Goal: Task Accomplishment & Management: Use online tool/utility

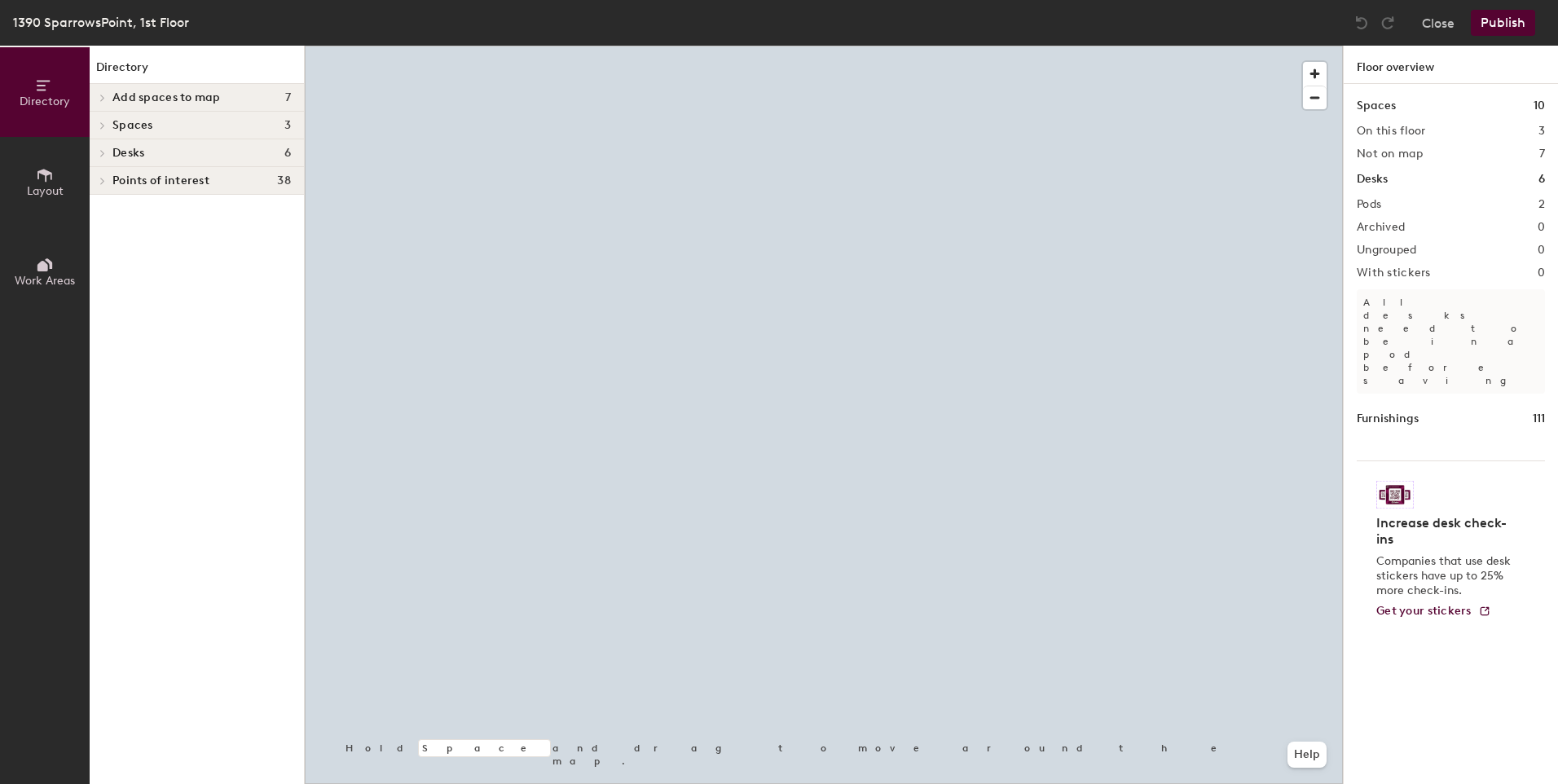
click at [48, 176] on icon at bounding box center [44, 175] width 18 height 18
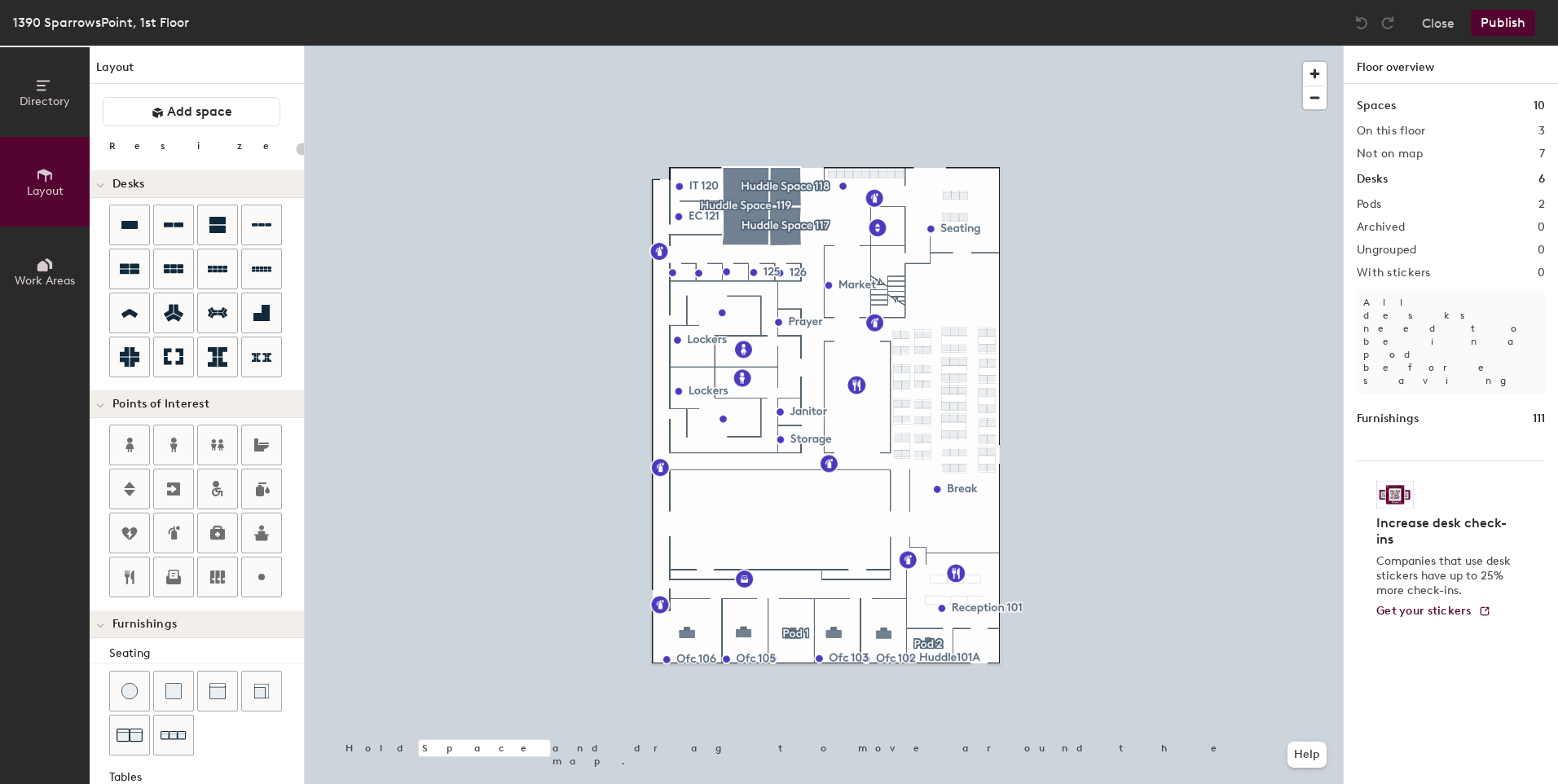
click at [695, 480] on div "Directory Layout Work Areas Layout Add space Resize Desks Points of Interest Fu…" at bounding box center [779, 414] width 1558 height 738
click at [377, 323] on div "Directory Layout Work Areas Layout Add space Resize Desks Points of Interest Fu…" at bounding box center [779, 414] width 1558 height 738
click at [699, 490] on div "Directory Layout Work Areas Layout Add space Resize Desks Points of Interest Fu…" at bounding box center [779, 414] width 1558 height 738
click at [183, 115] on span "Add space" at bounding box center [199, 112] width 65 height 16
click at [684, 486] on div "Directory Layout Work Areas Layout Add space Resize Desks Points of Interest Fu…" at bounding box center [779, 414] width 1558 height 738
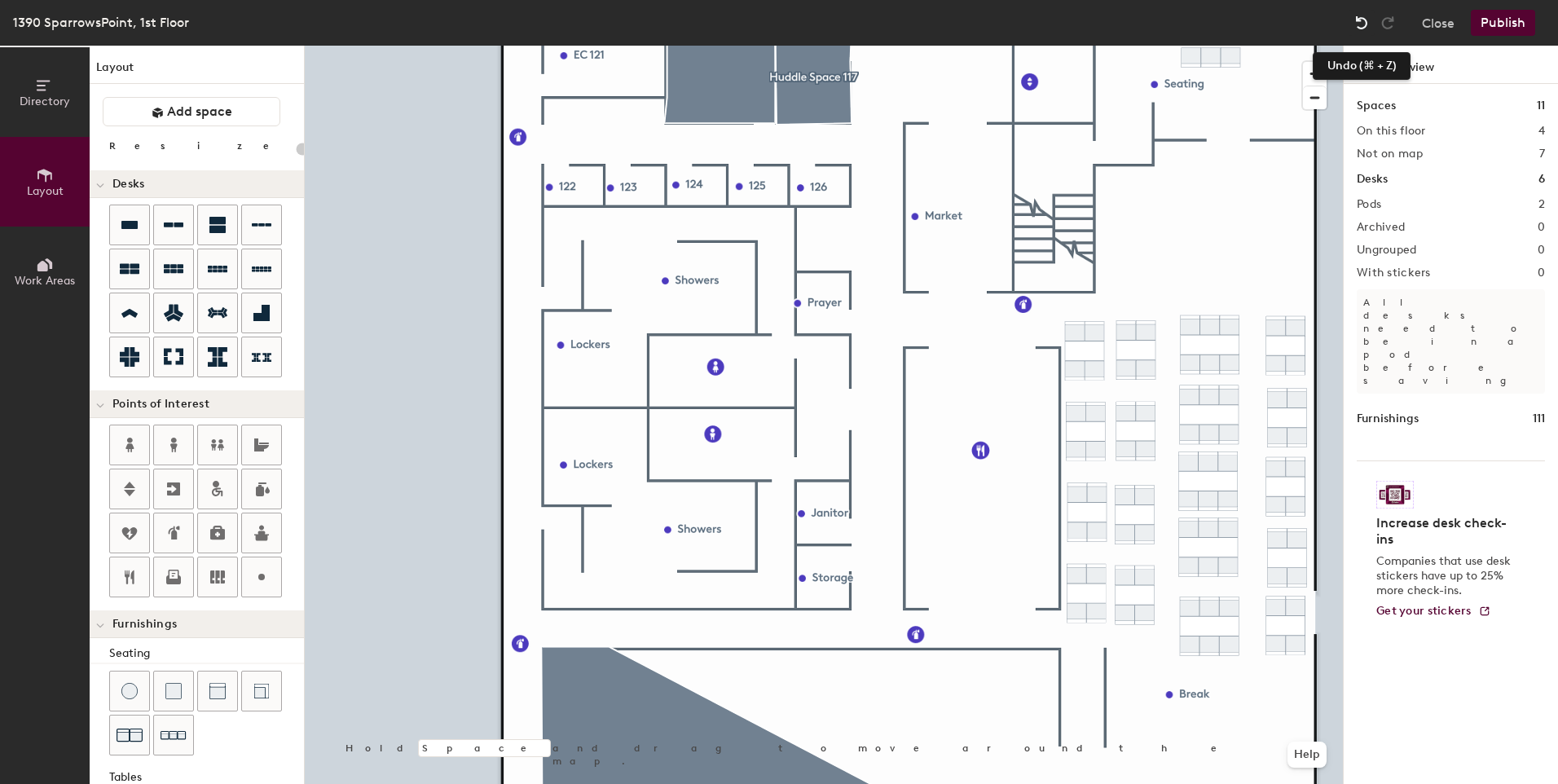
click at [1363, 27] on img at bounding box center [1362, 23] width 16 height 16
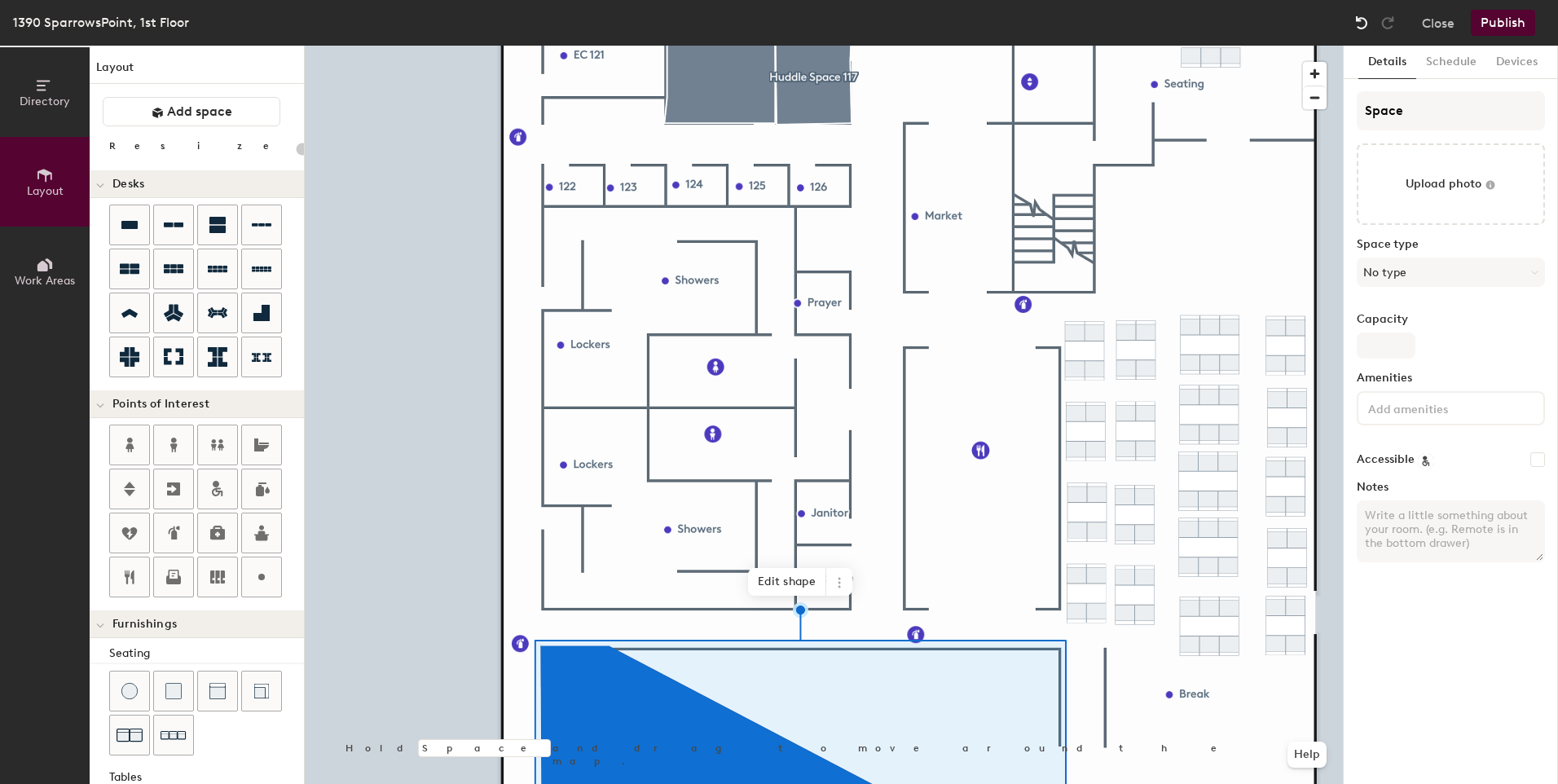
click at [1360, 27] on img at bounding box center [1362, 23] width 16 height 16
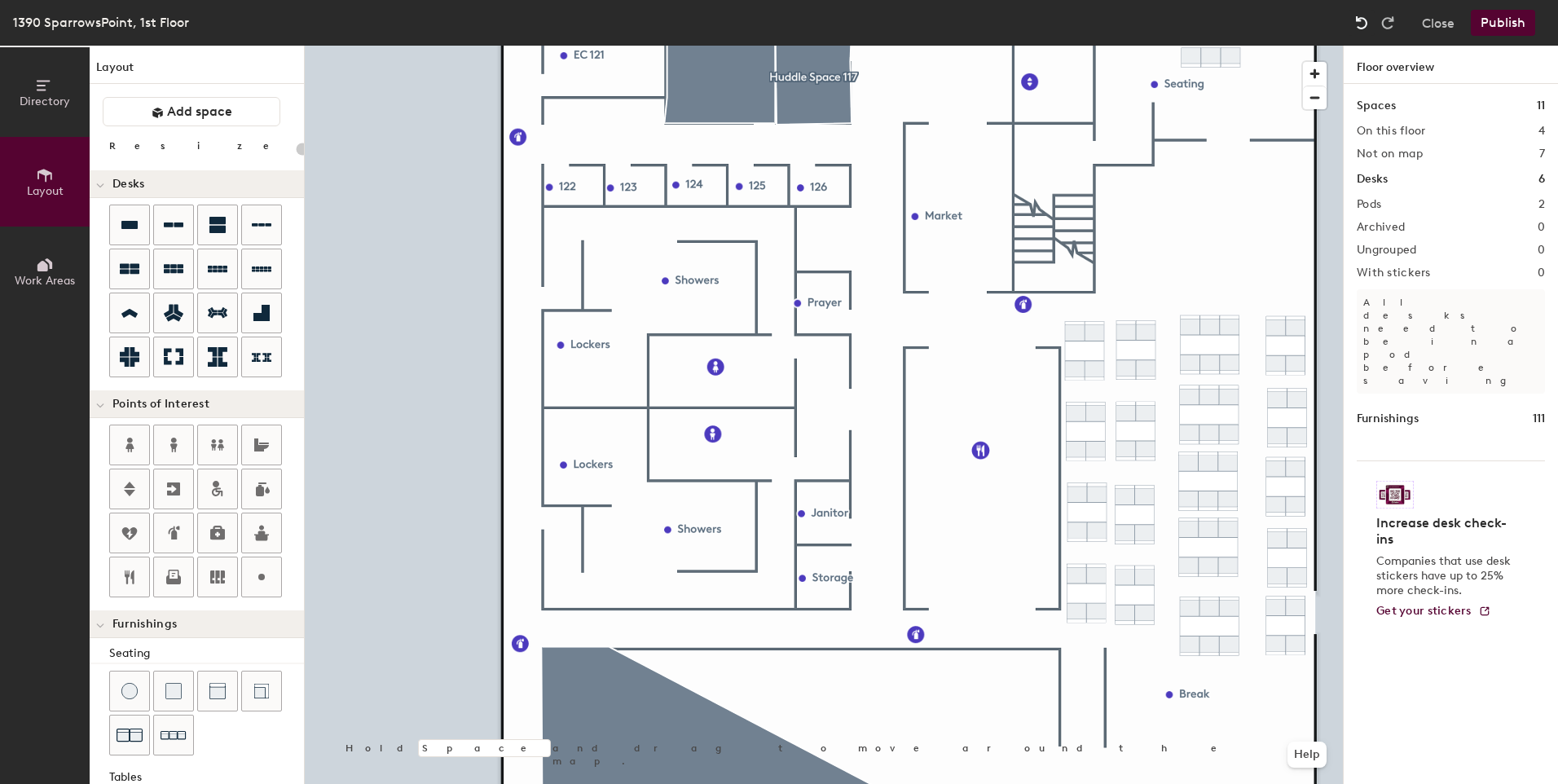
click at [1360, 27] on img at bounding box center [1362, 23] width 16 height 16
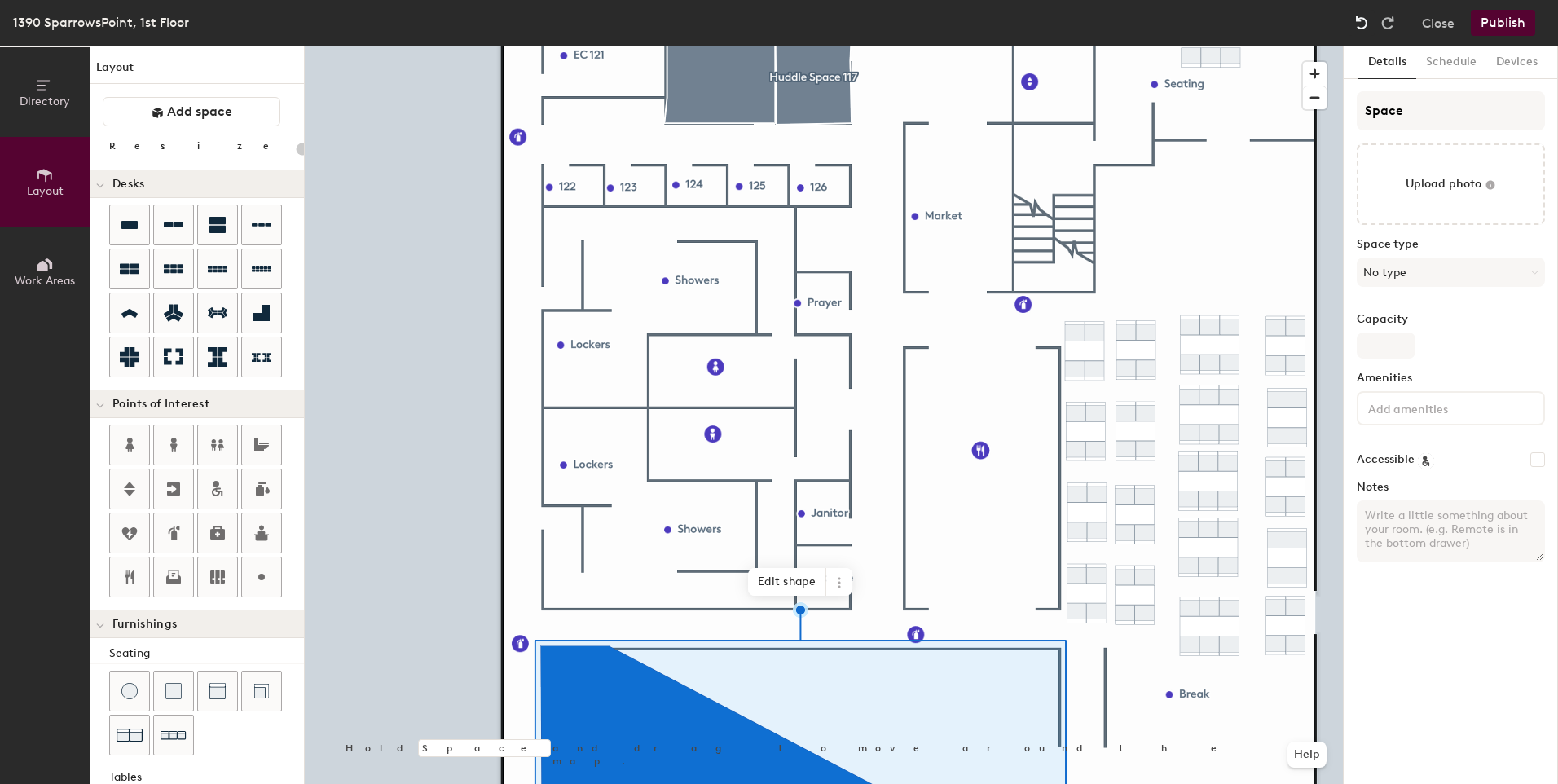
click at [1360, 27] on img at bounding box center [1362, 23] width 16 height 16
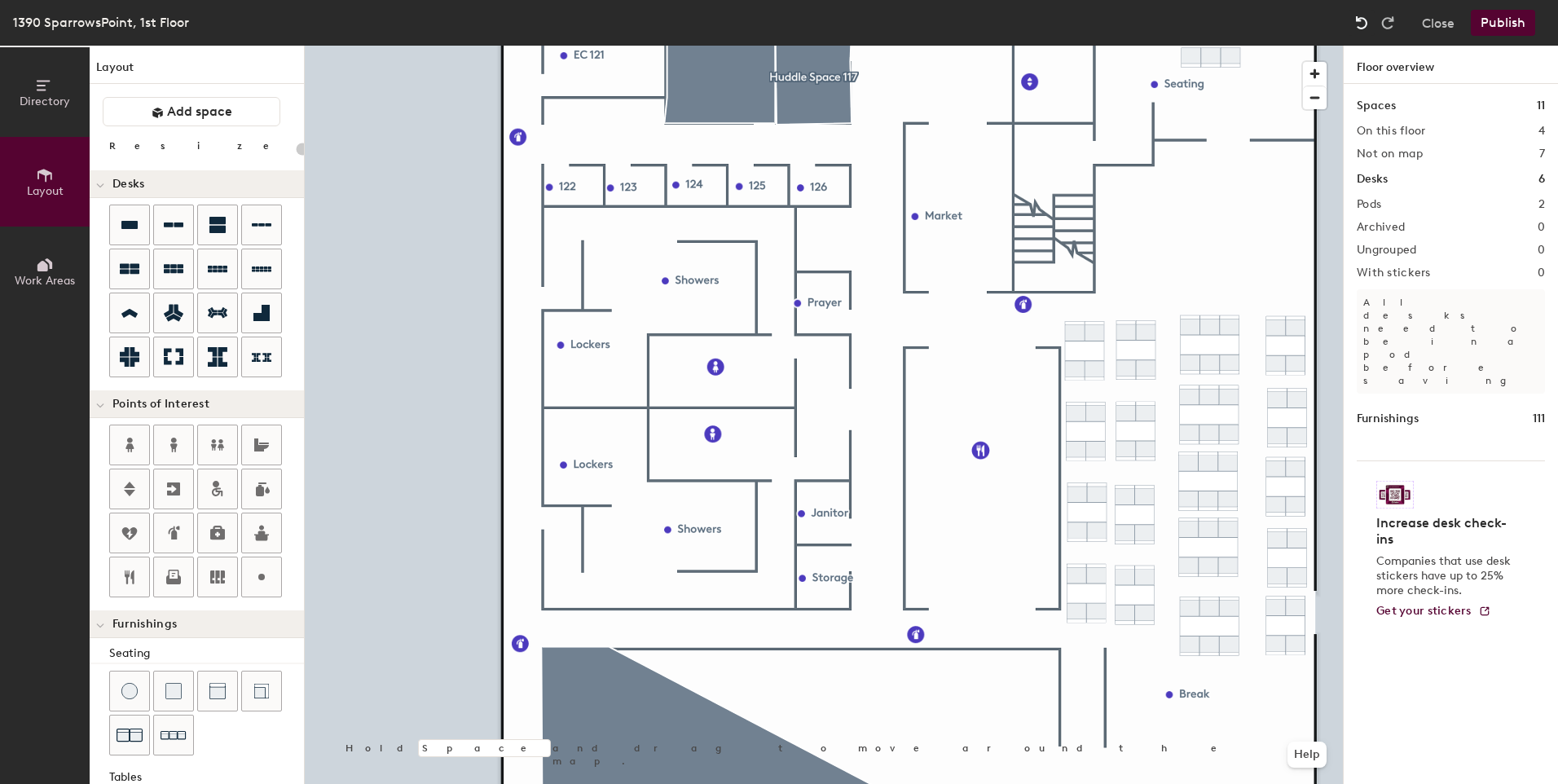
click at [1360, 27] on img at bounding box center [1362, 23] width 16 height 16
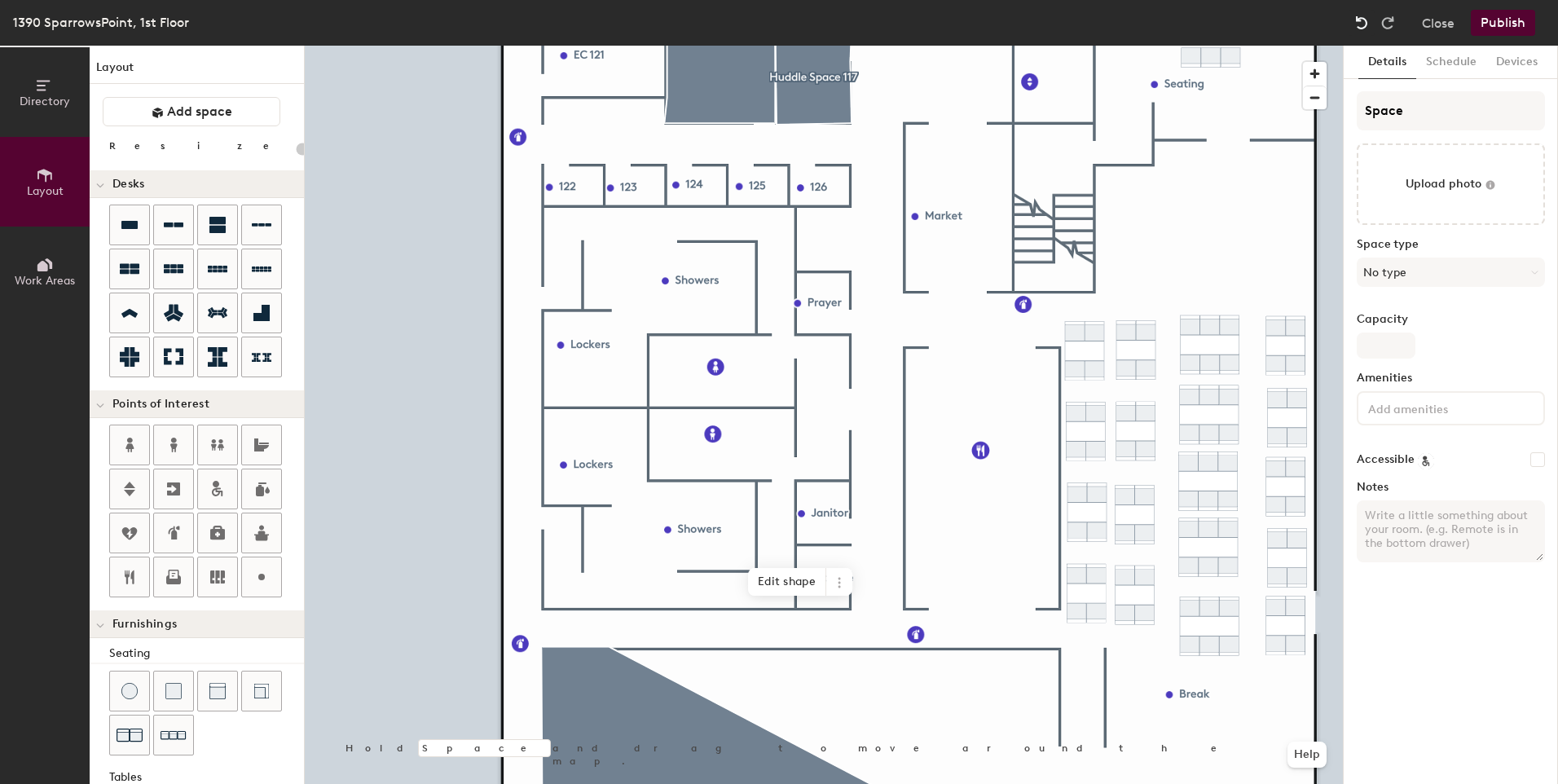
click at [1360, 27] on img at bounding box center [1362, 23] width 16 height 16
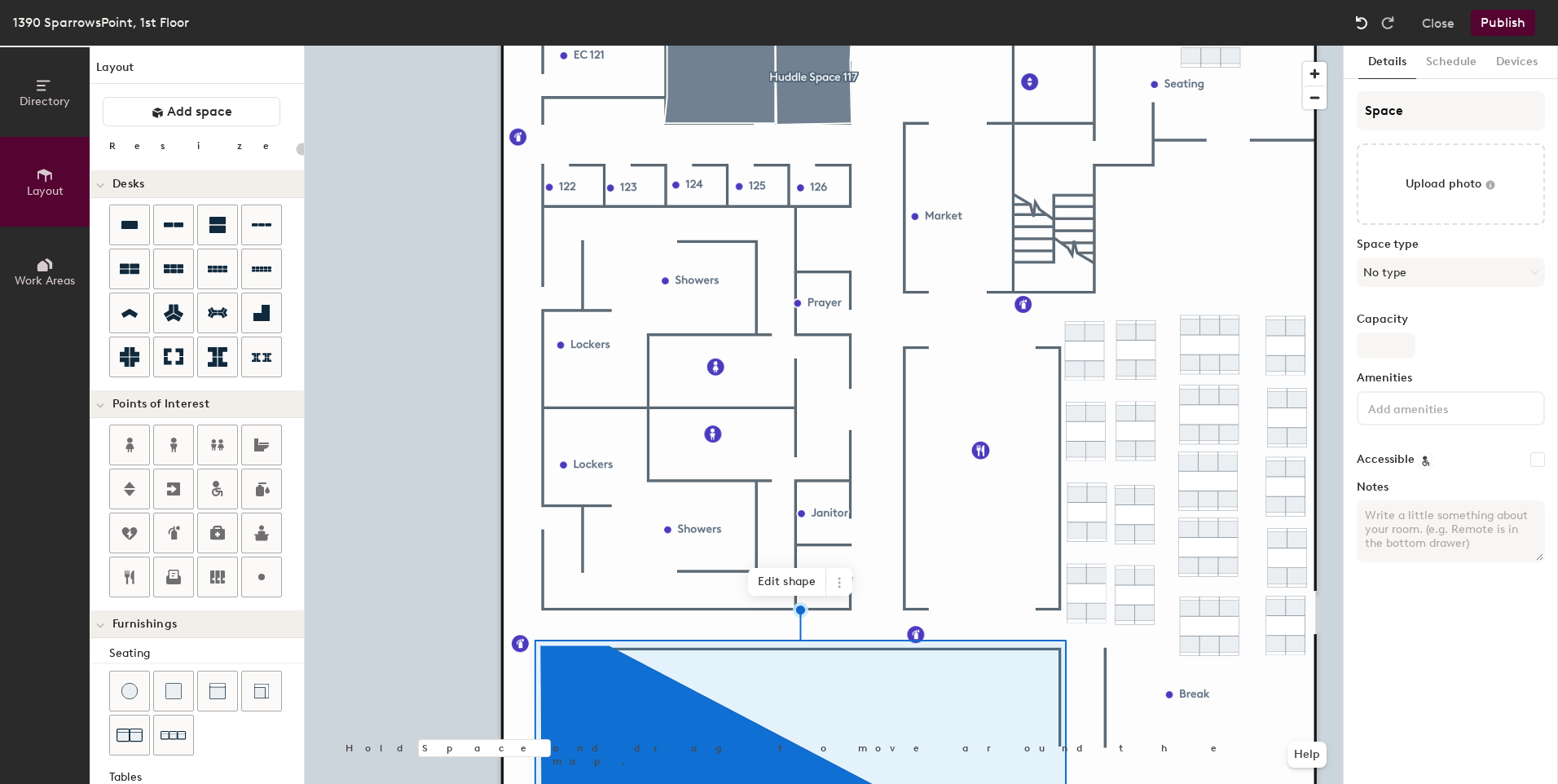
click at [1360, 27] on img at bounding box center [1362, 23] width 16 height 16
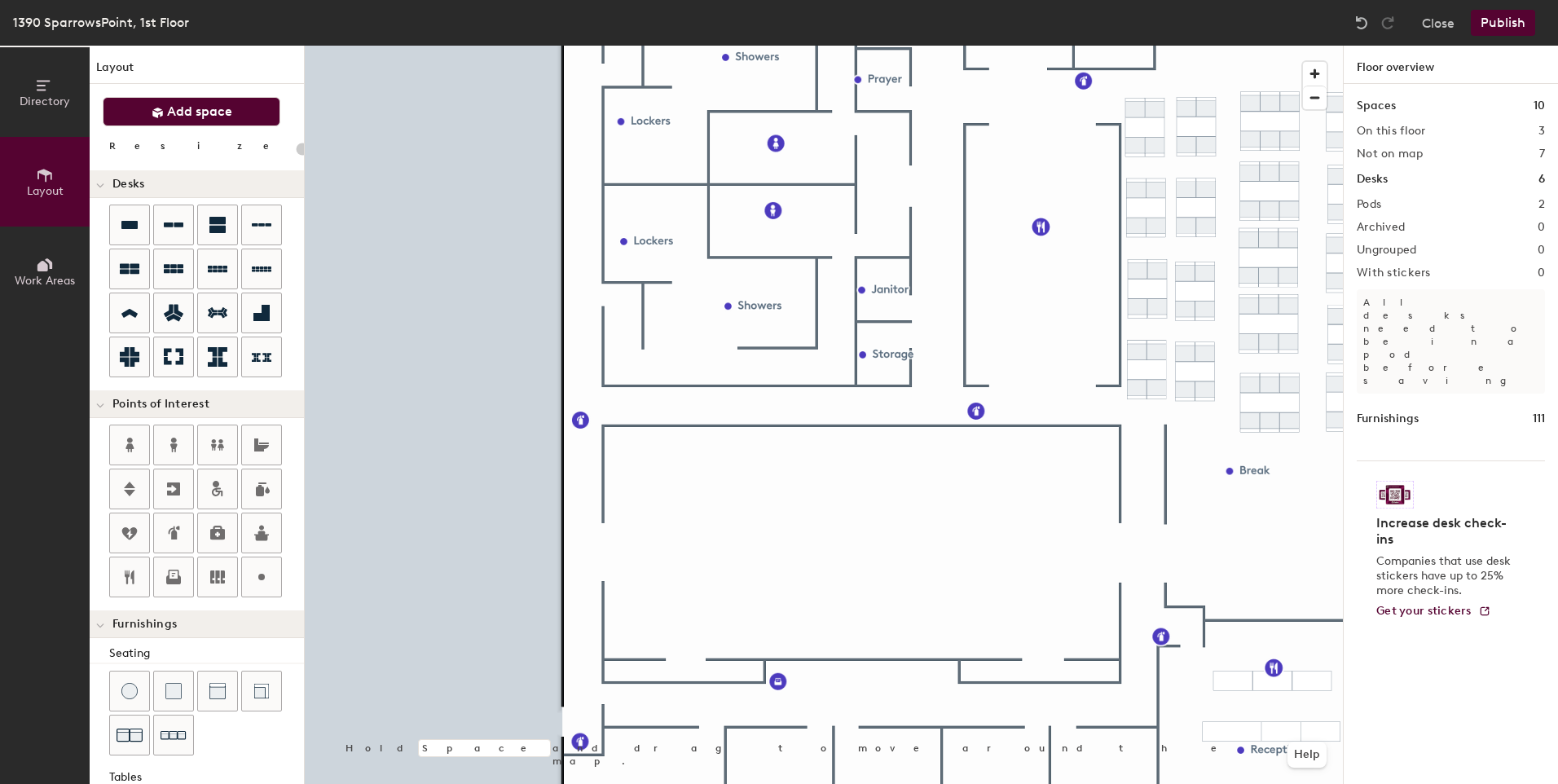
click at [209, 121] on button "Add space" at bounding box center [192, 111] width 177 height 29
click at [635, 459] on div "Directory Layout Work Areas Layout Add space Resize Desks Points of Interest Fu…" at bounding box center [779, 414] width 1558 height 738
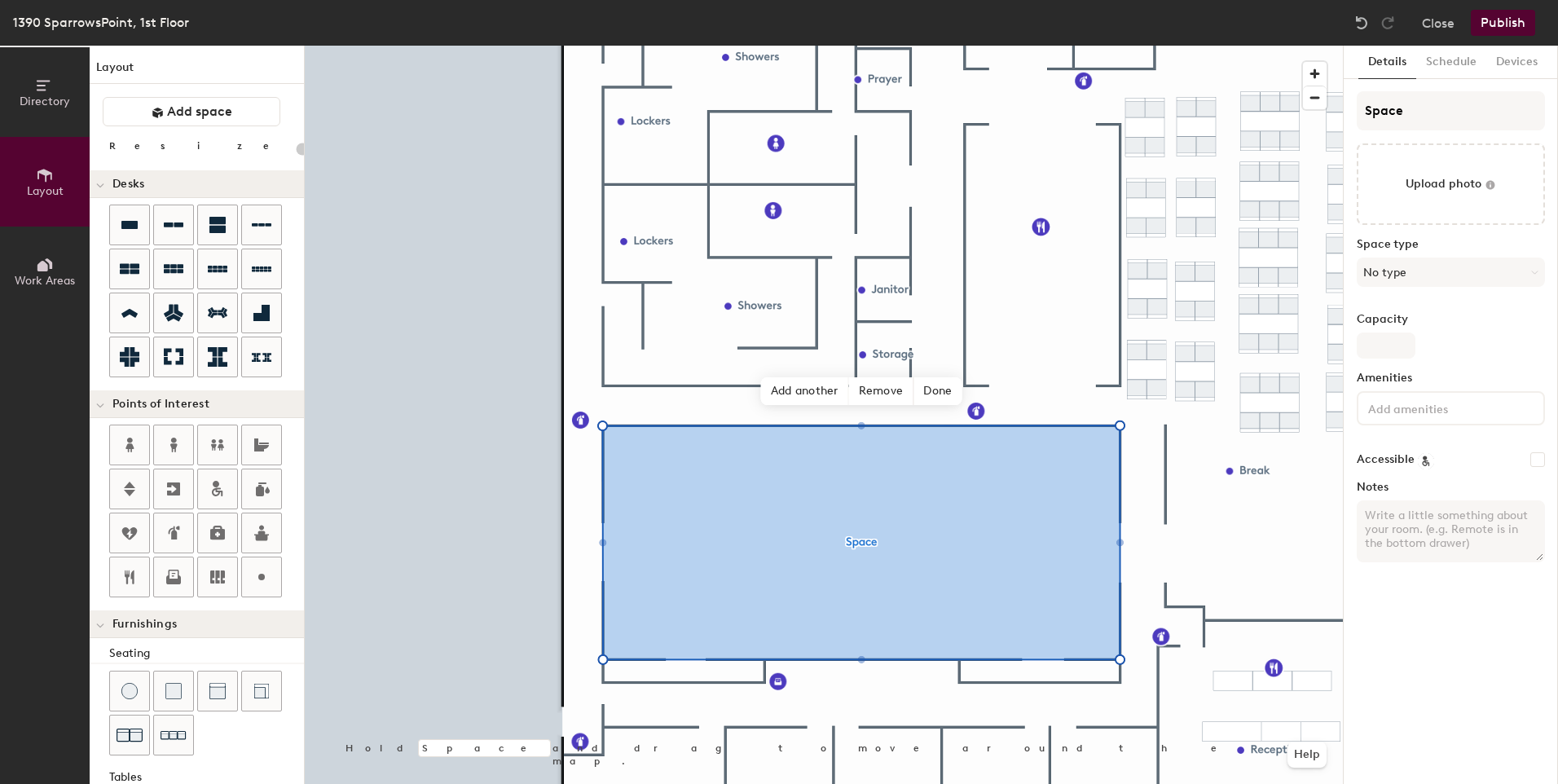
type input "20"
click at [1427, 111] on input "Space" at bounding box center [1451, 111] width 188 height 39
type input "Spac"
type input "20"
type input "S"
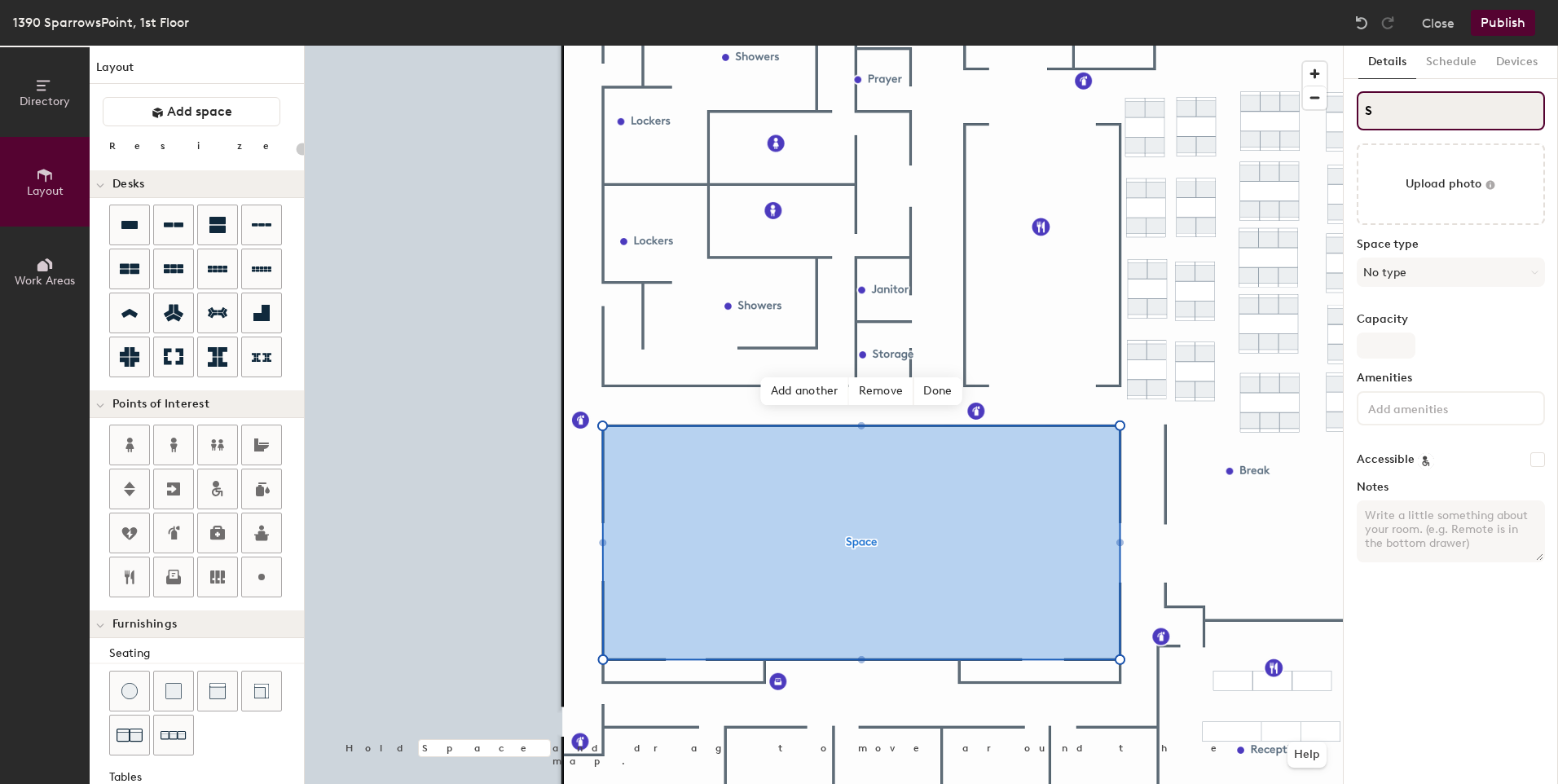
type input "20"
type input "S"
type input "20"
type input "JS"
type input "20"
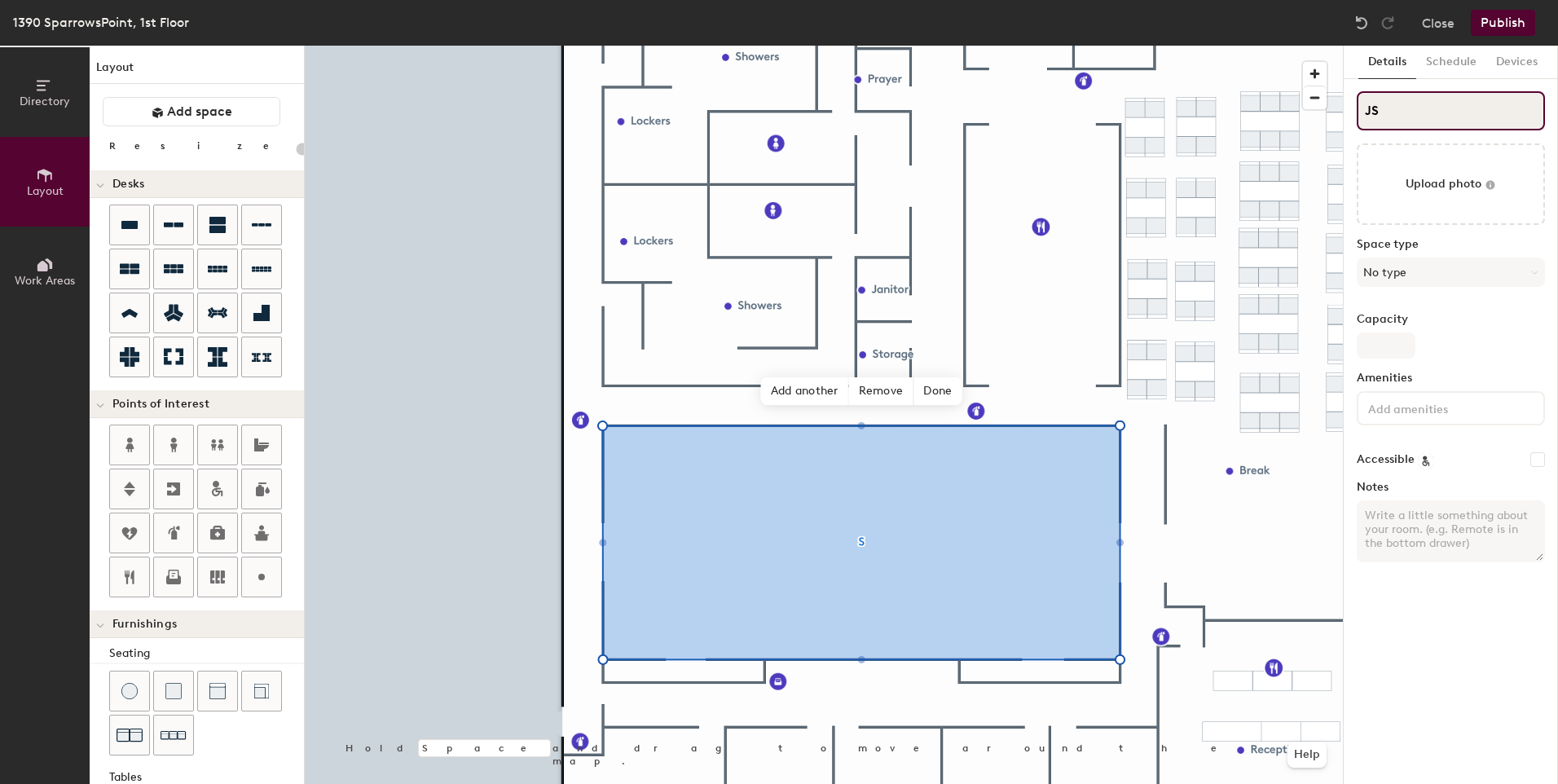
type input "JoS"
type input "20"
type input "JomS"
type input "20"
type input "JoS"
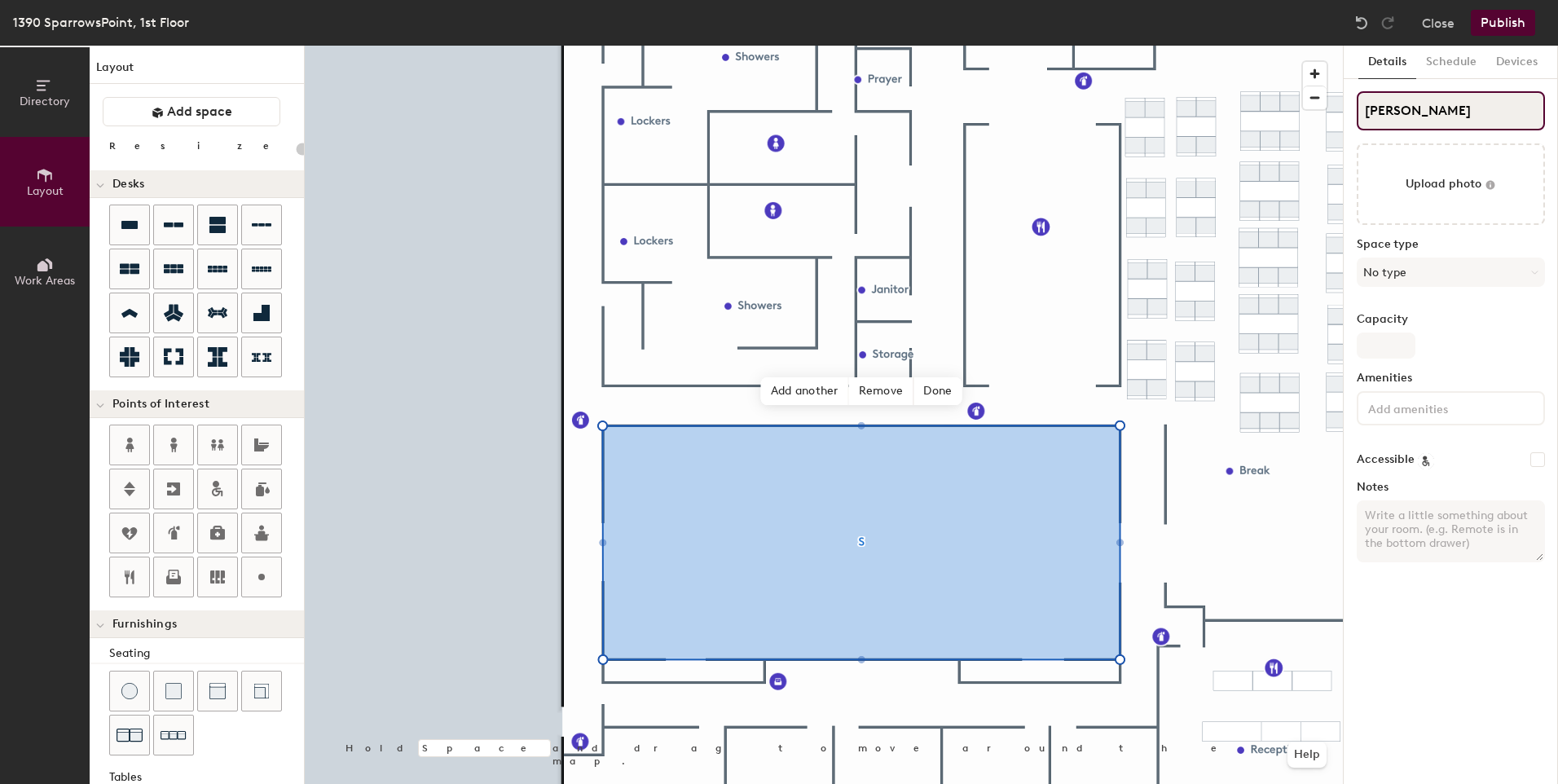
type input "20"
type input "JonS"
type input "20"
type input "Jon S"
type input "20"
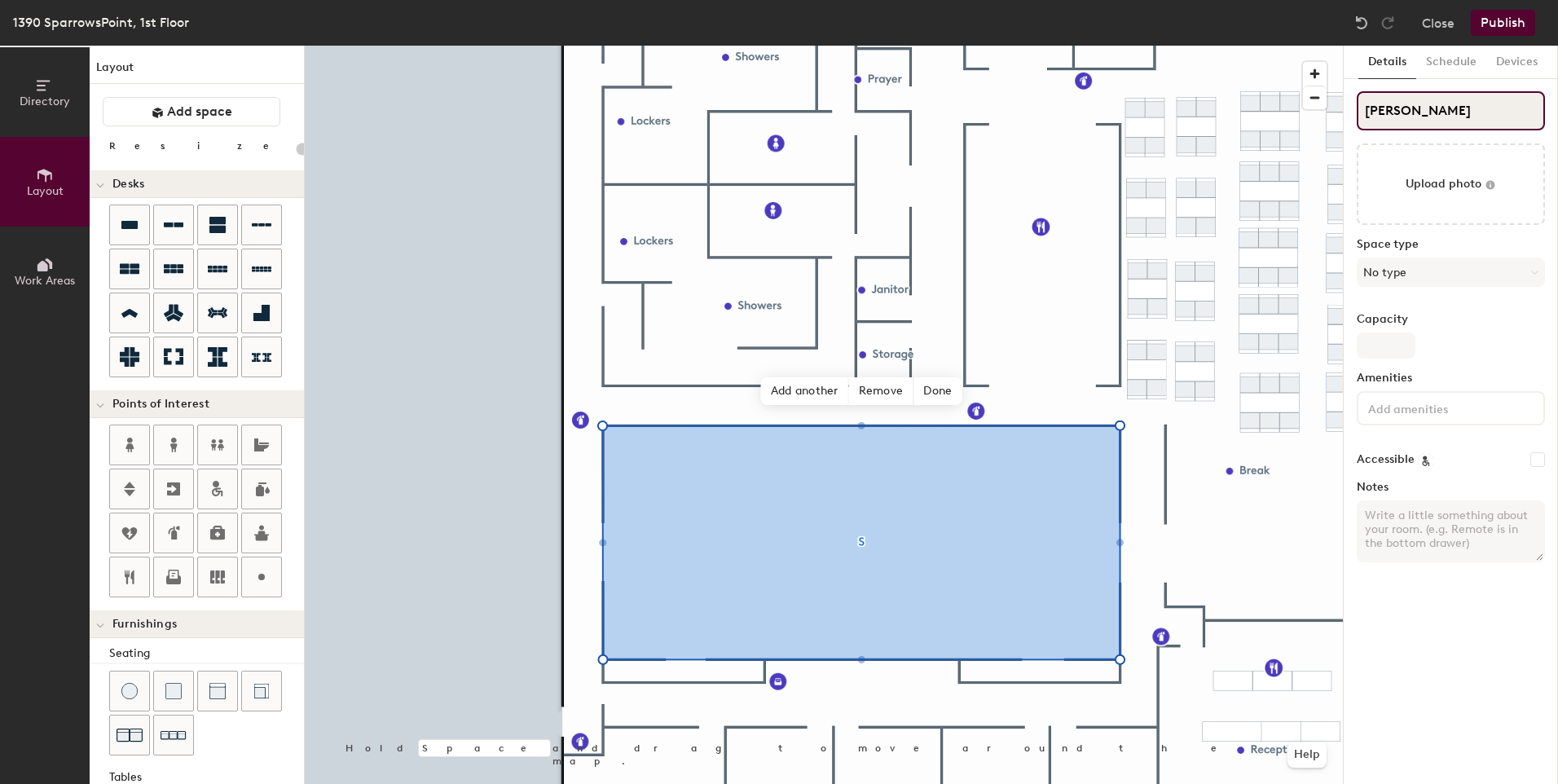
type input "Jon BS"
type input "20"
type input "Jon BuS"
type input "20"
type input "Jon BurS"
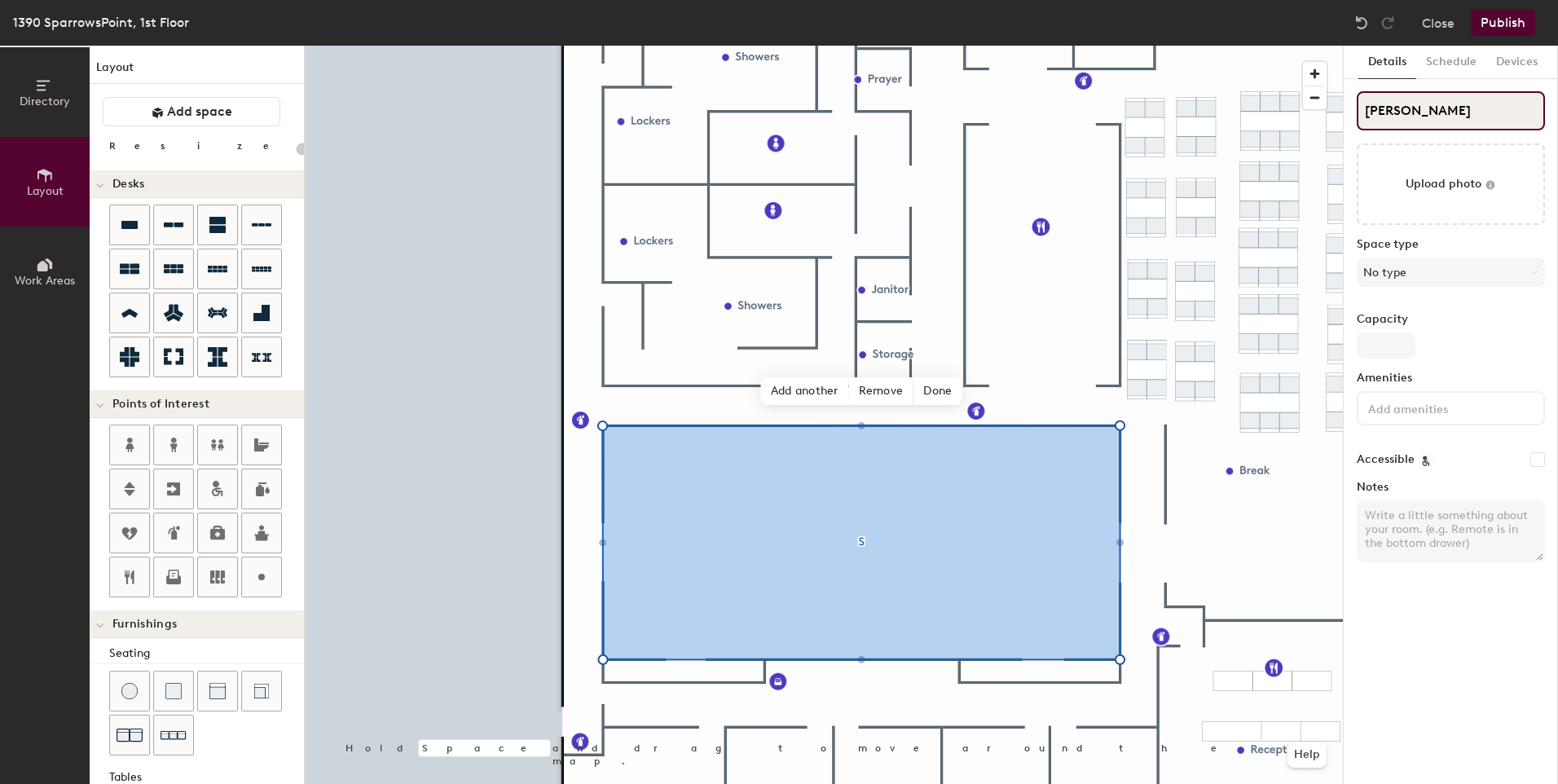
type input "20"
type input "Jon BurnS"
type input "20"
type input "Jon BurnsS"
type input "20"
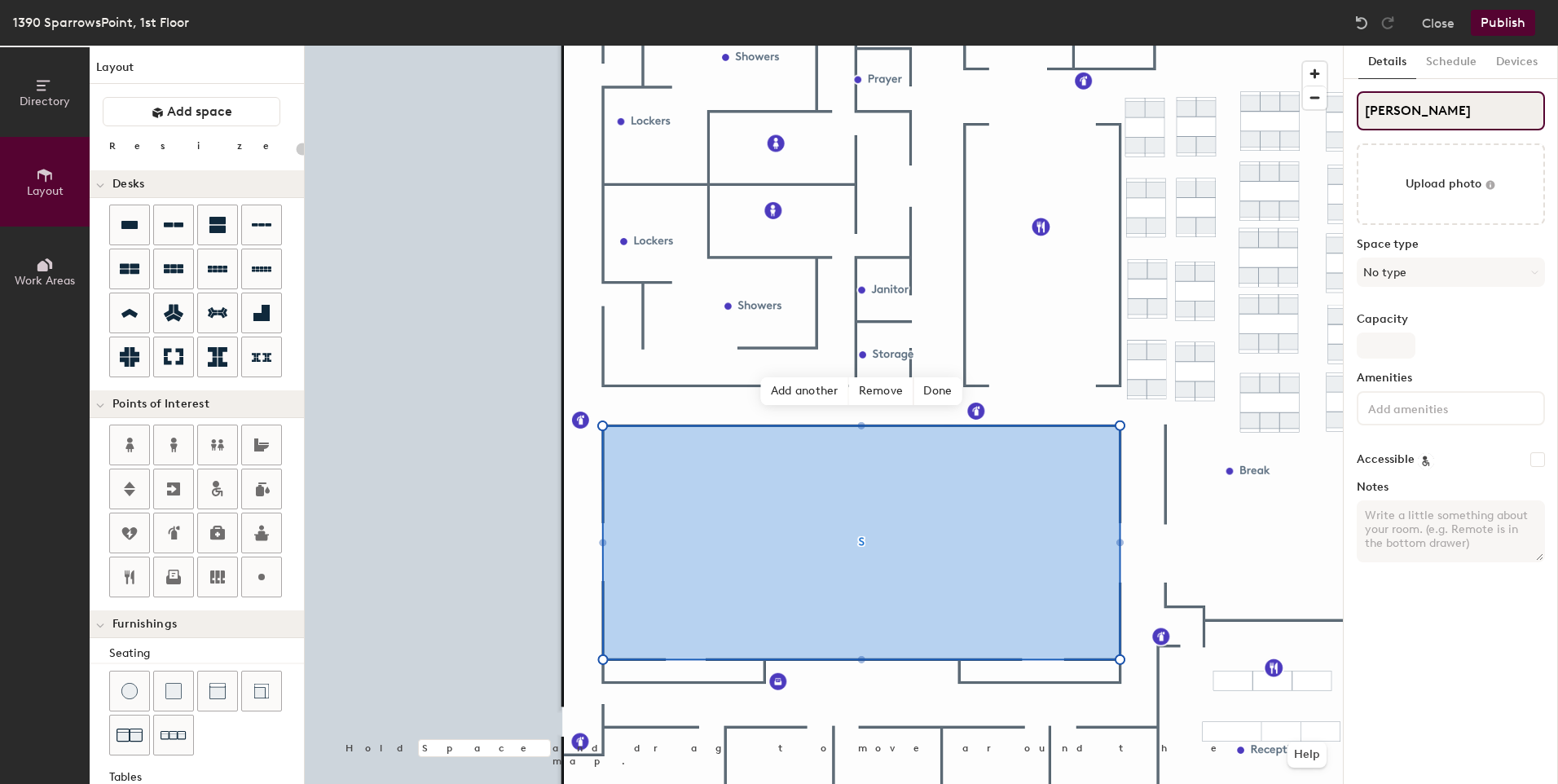
type input "Jon Burns S"
type input "20"
type input "Jon Burns CS"
type input "20"
type input "Jon Burns CoS"
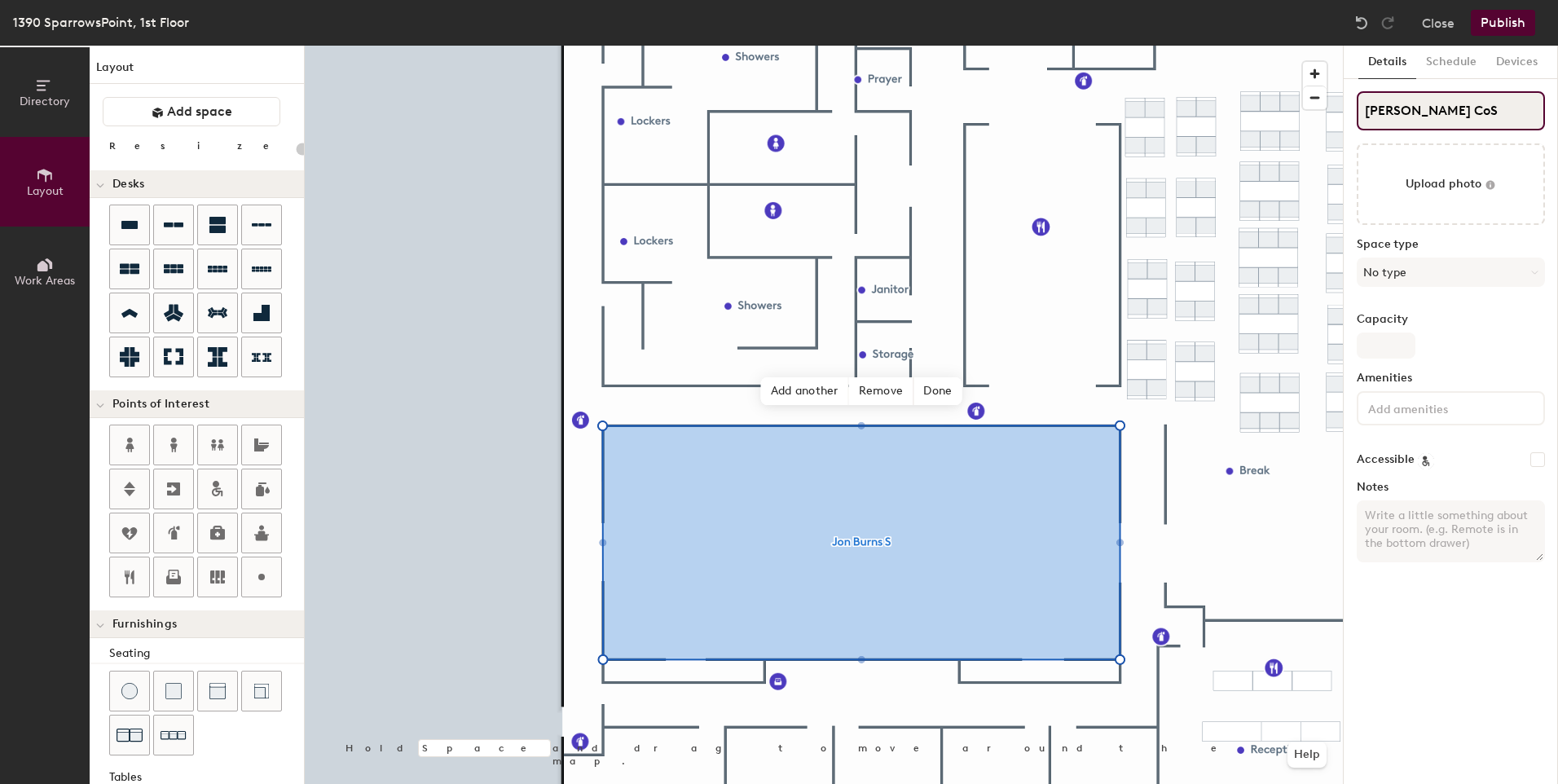
type input "20"
type input "Jon Burns ConS"
type input "20"
type input "Jon Burns ConfS"
type input "20"
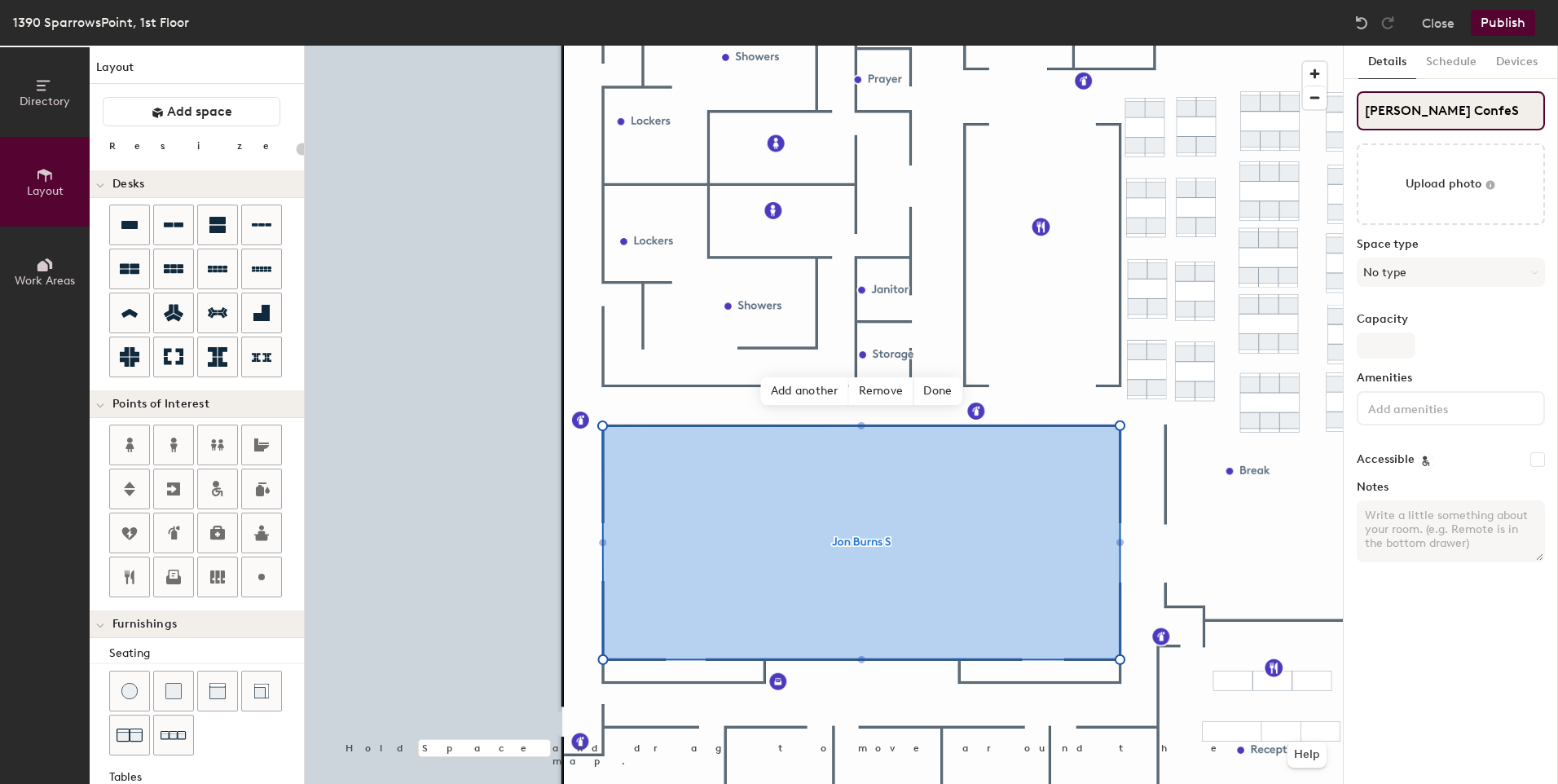
type input "Jon Burns ConferS"
type input "20"
type input "Jon Burns ConfereS"
type input "20"
type input "Jon Burns ConferencS"
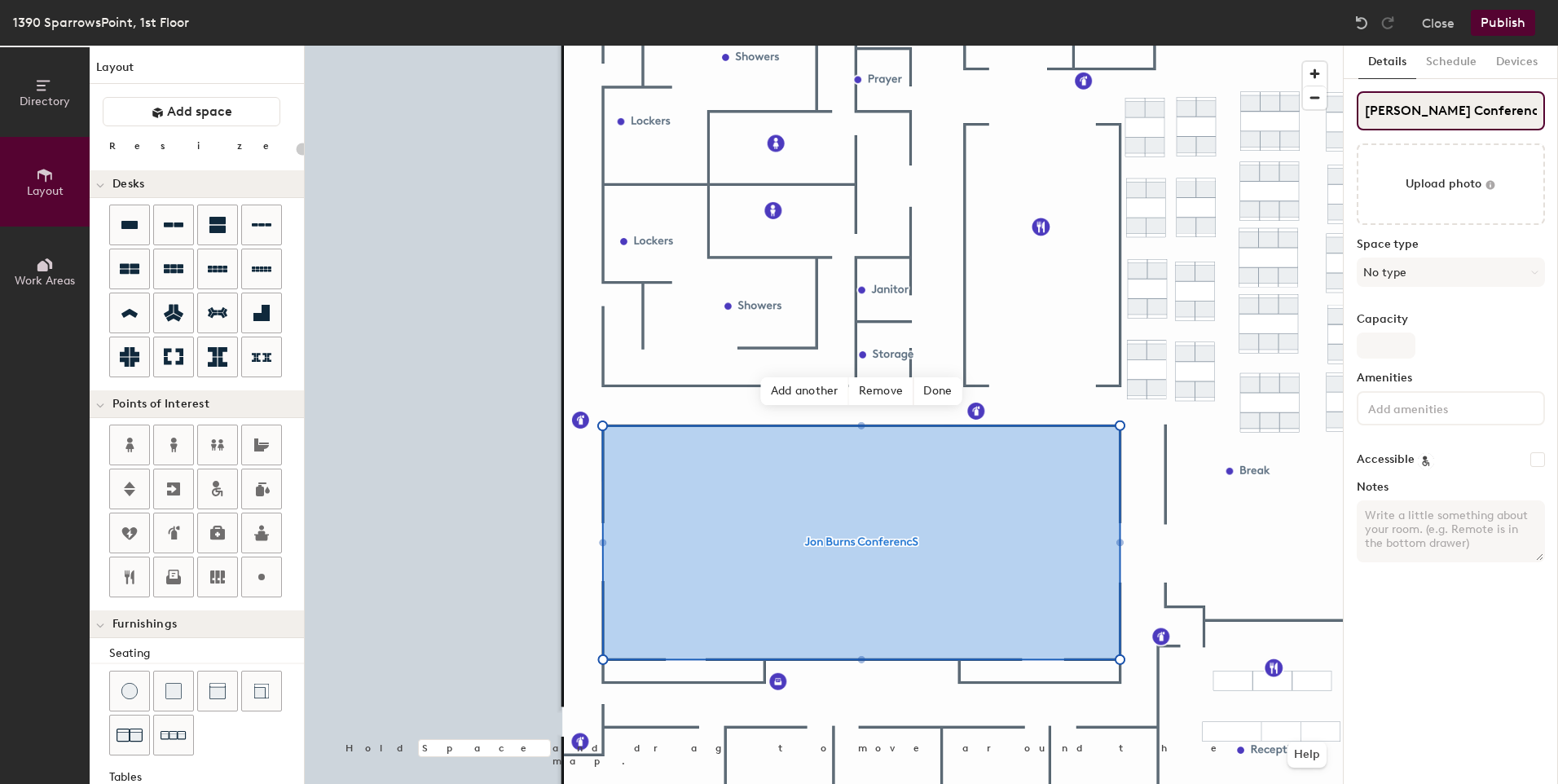
type input "20"
type input "Jon Burns ConferenceS"
type input "20"
type input "Jon Burns Conference S"
type input "20"
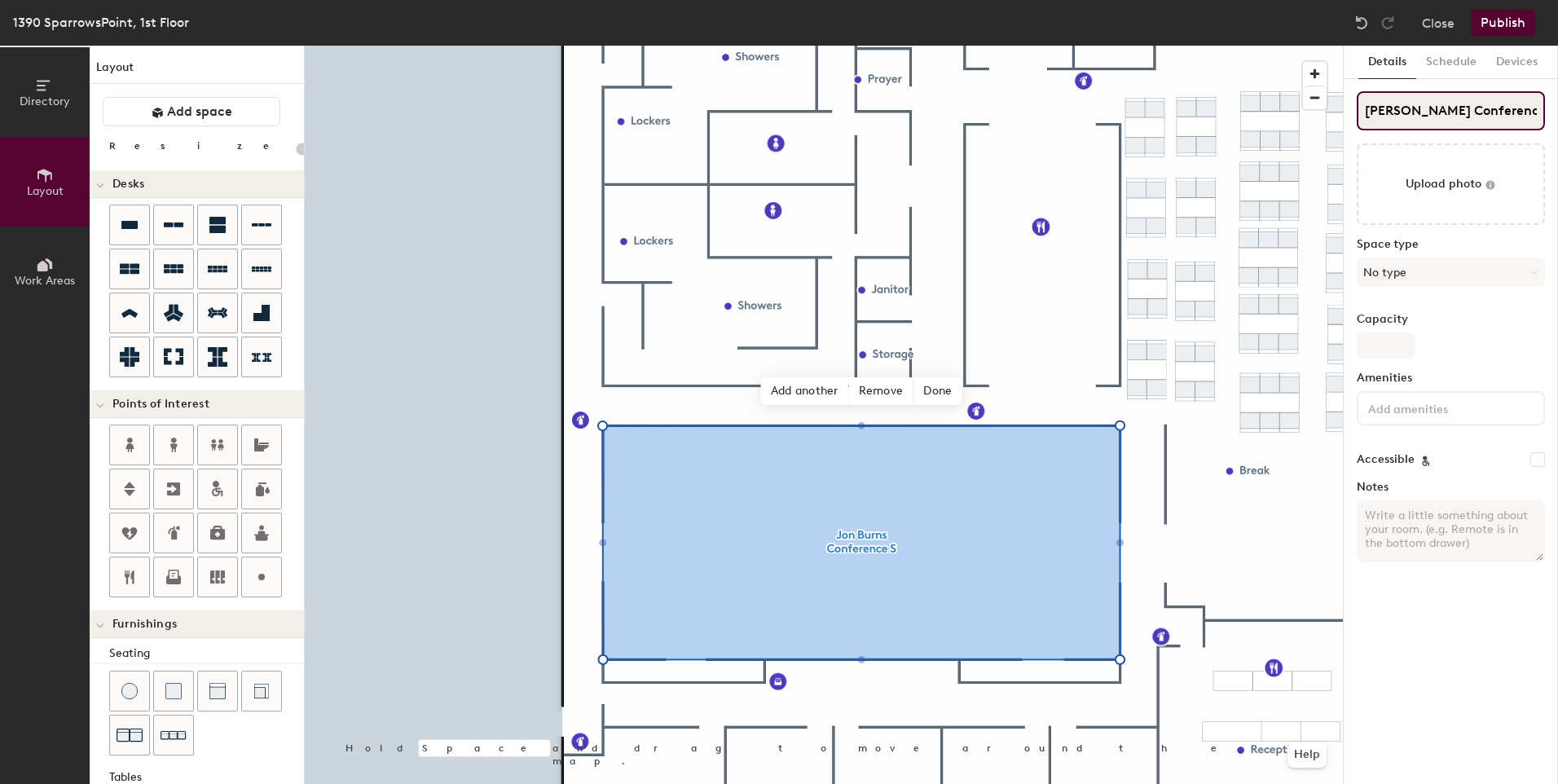
type input "Jon Burns Conference CS"
type input "20"
type input "Jon Burns Conference CeS"
type input "20"
type input "Jon Burns Conference CenS"
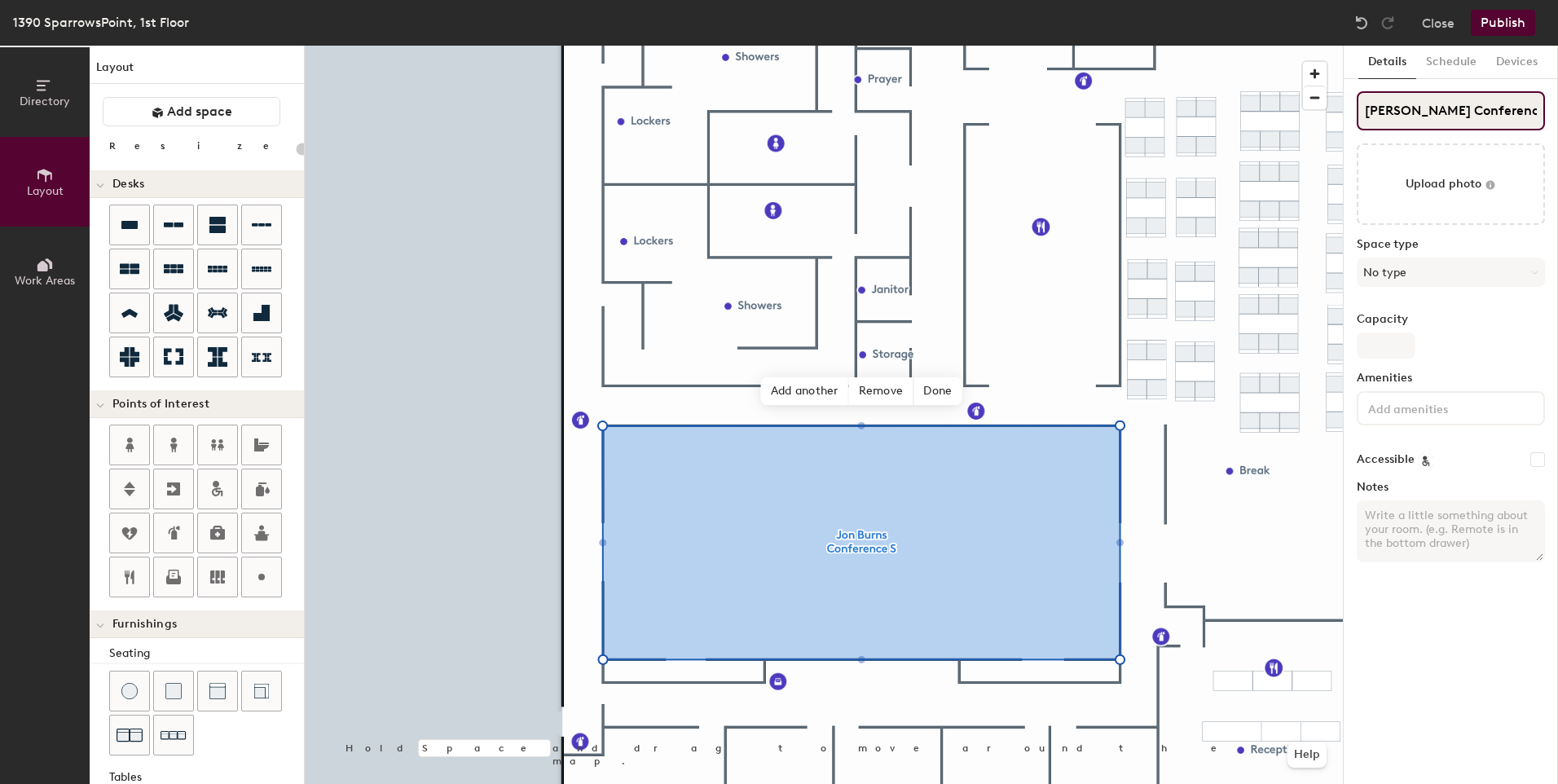
type input "20"
type input "Jon Burns Conference CentS"
type input "20"
type input "Jon Burns Conference CenterS"
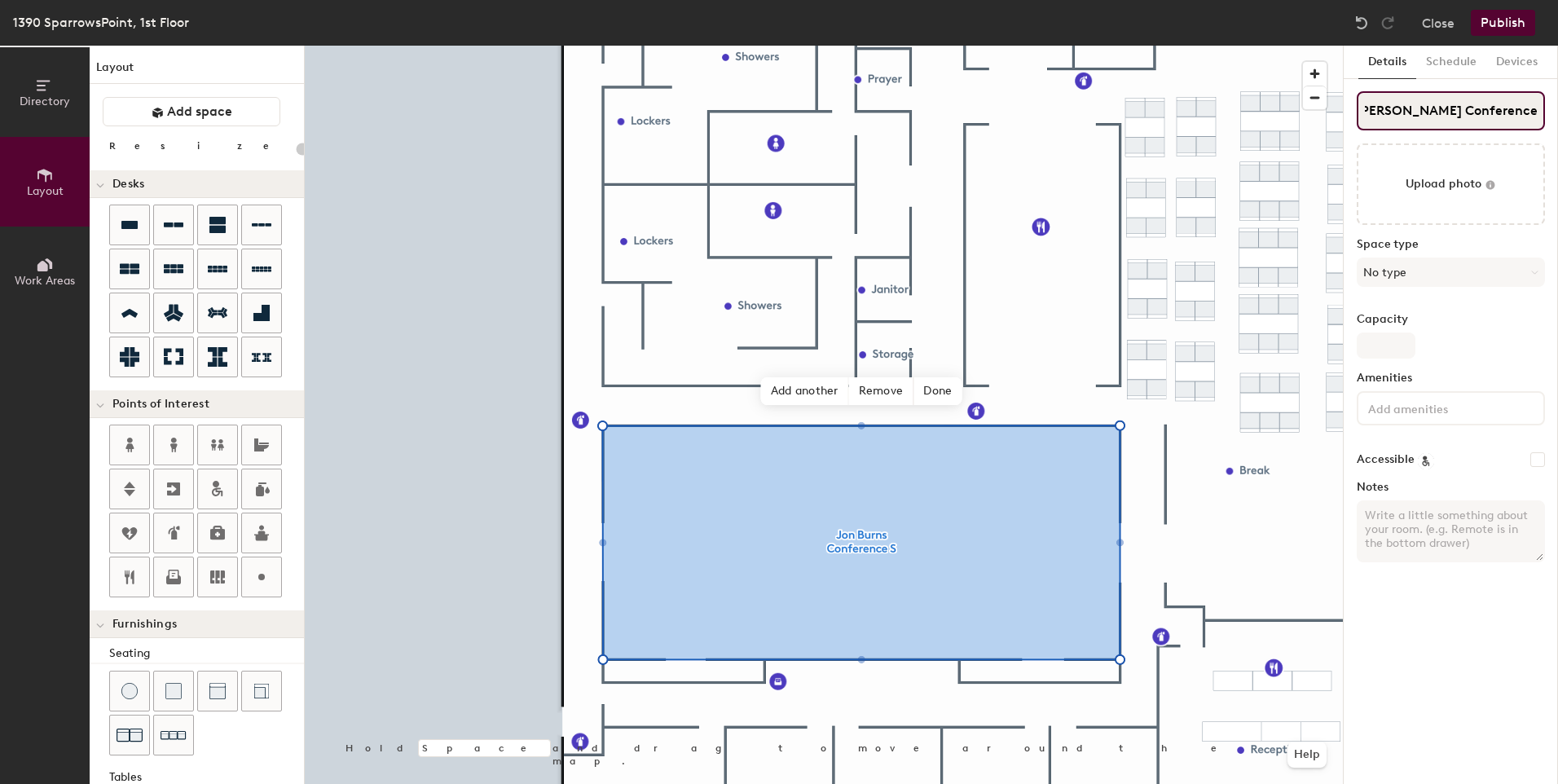
type input "20"
type input "Jon Burns Conference Center"
type input "20"
type input "Jon Burns Conference Center"
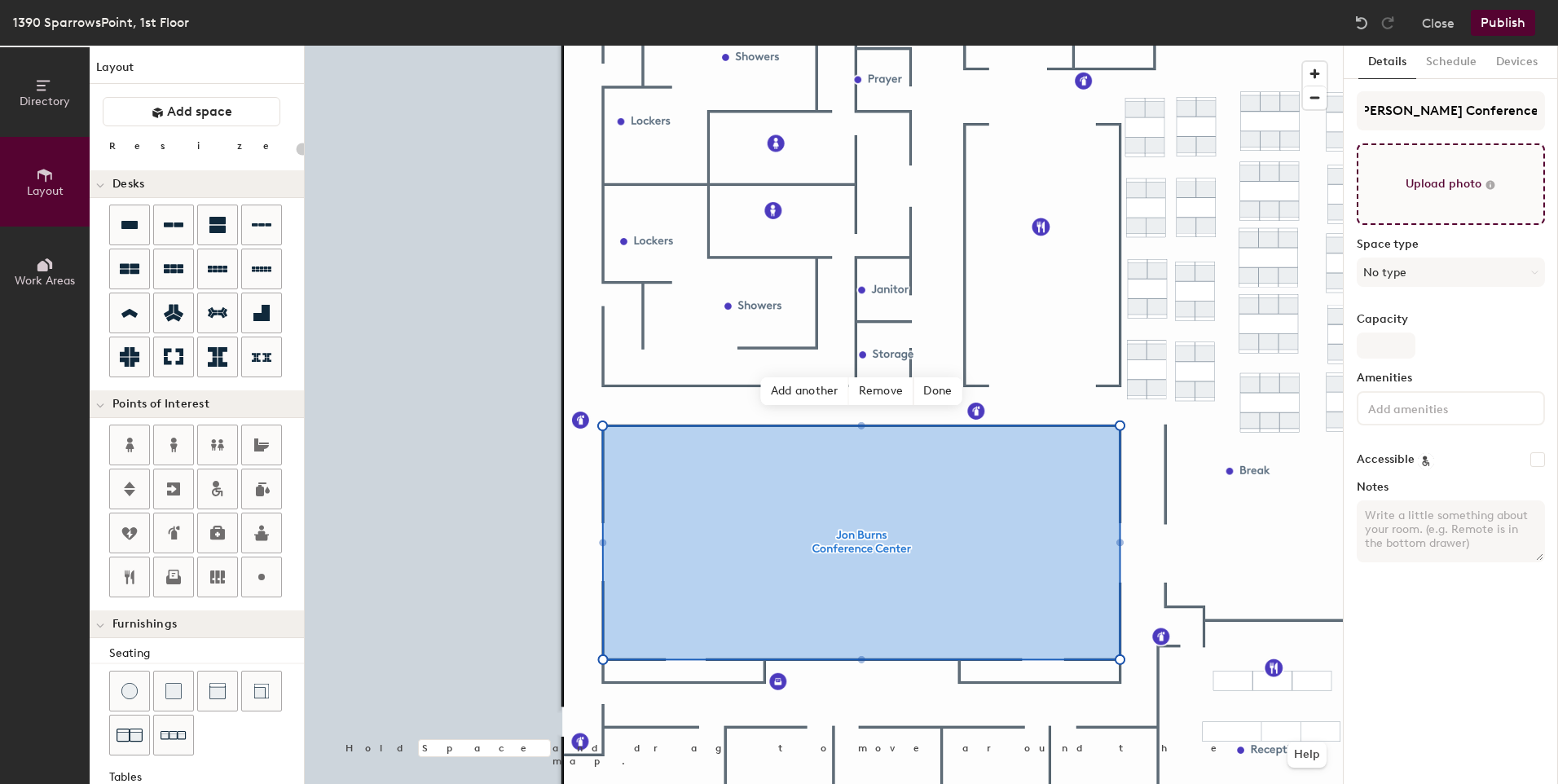
click at [1439, 177] on input "file" at bounding box center [1451, 184] width 188 height 82
type input "C:\fakepath\jon burns room.jpg"
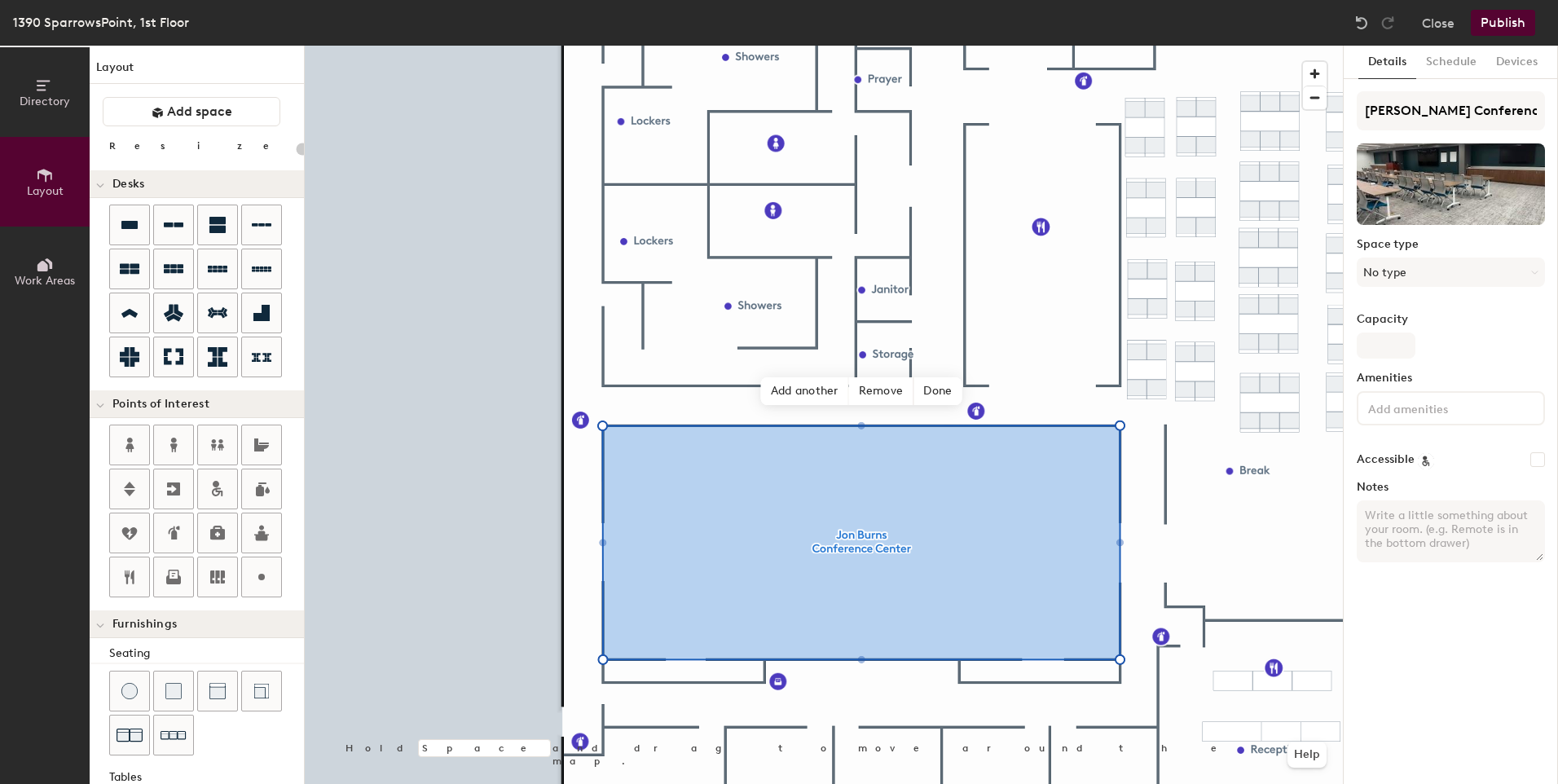
click at [1394, 405] on input at bounding box center [1438, 407] width 146 height 20
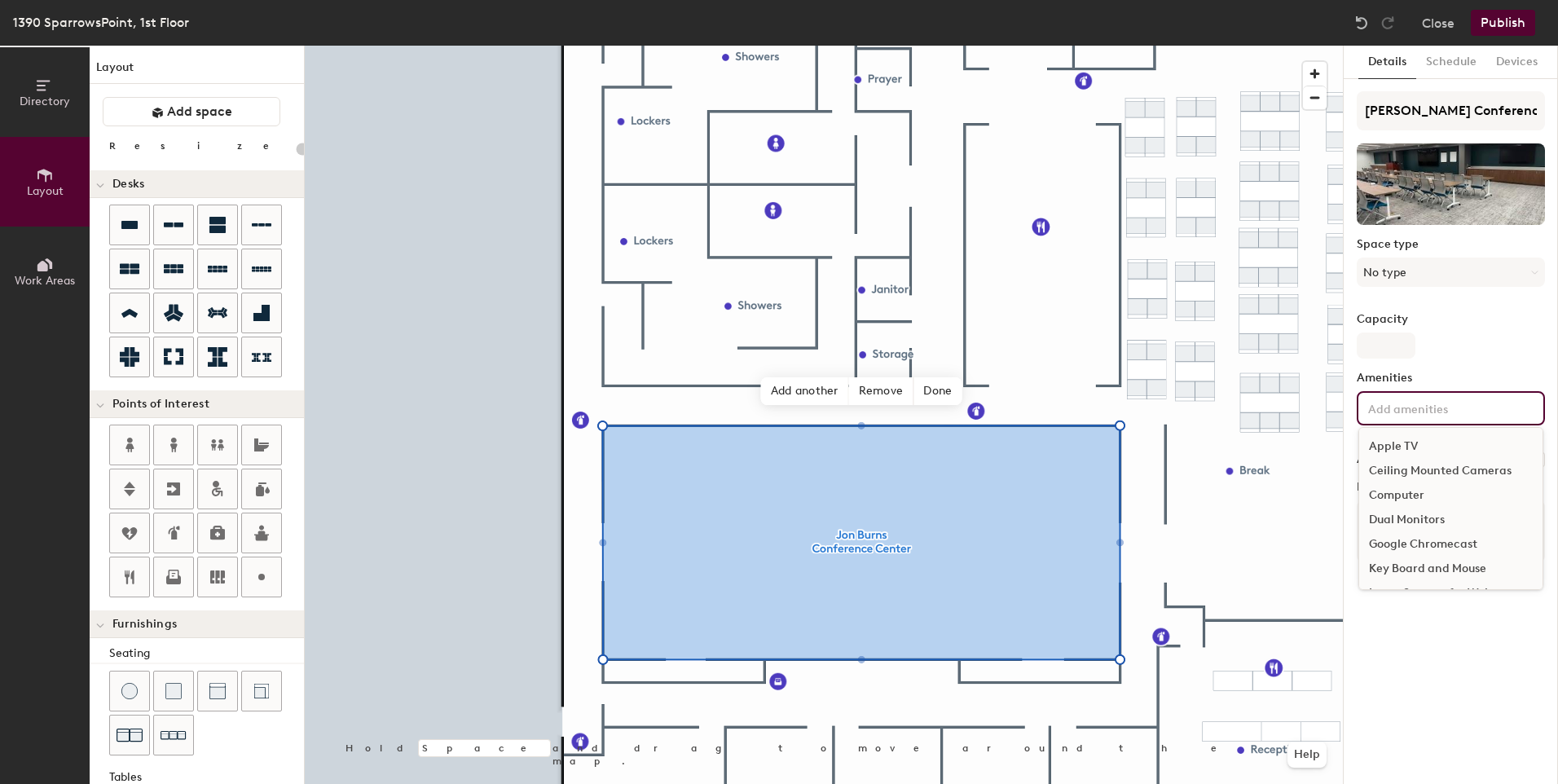
click at [1394, 405] on input at bounding box center [1438, 407] width 146 height 20
click at [1450, 470] on div "Ceiling Mounted Cameras" at bounding box center [1451, 471] width 184 height 25
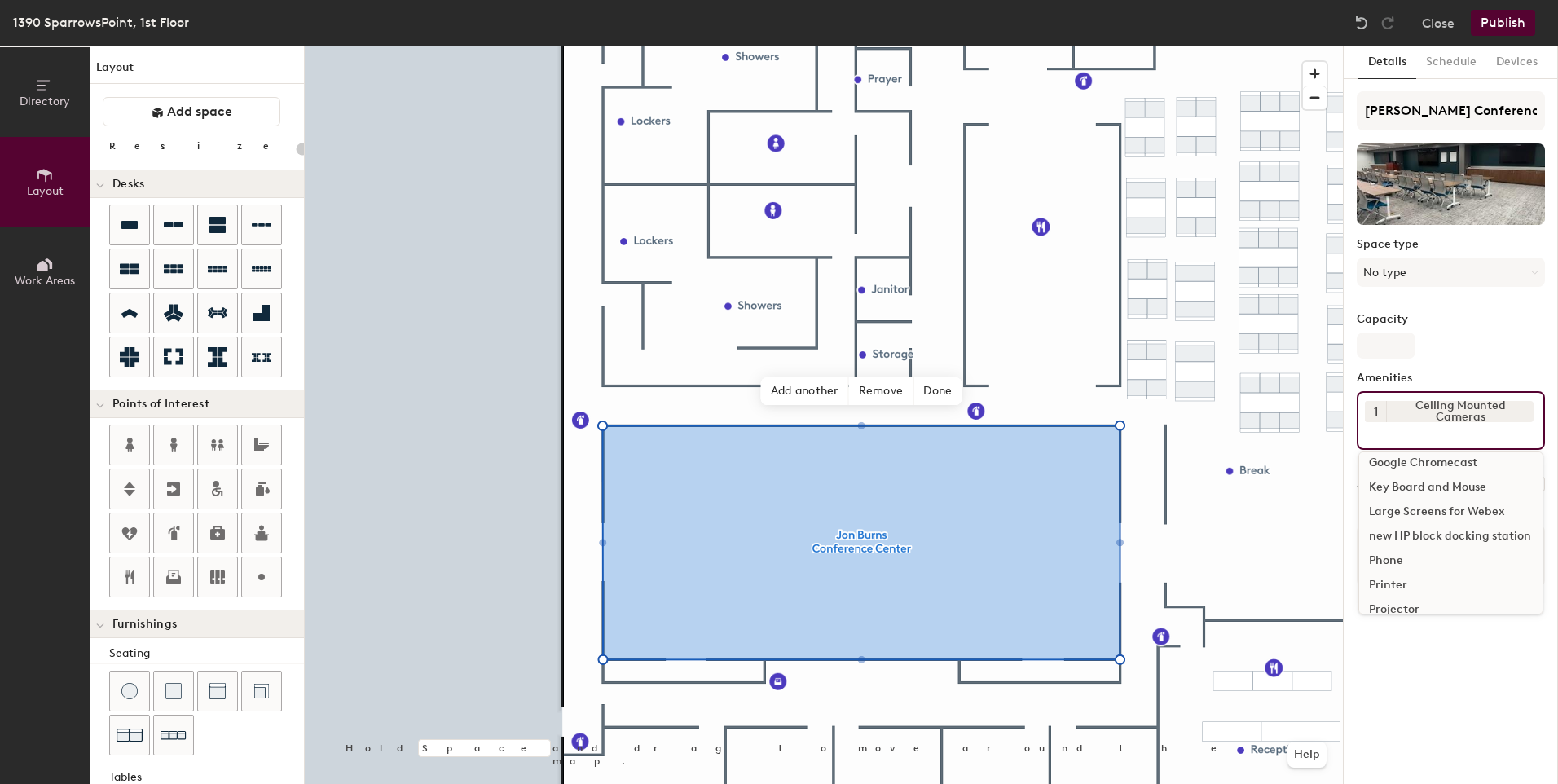
click at [1471, 506] on div "Large Screens for Webex" at bounding box center [1451, 512] width 184 height 25
click at [1402, 561] on div "Phone" at bounding box center [1451, 561] width 184 height 25
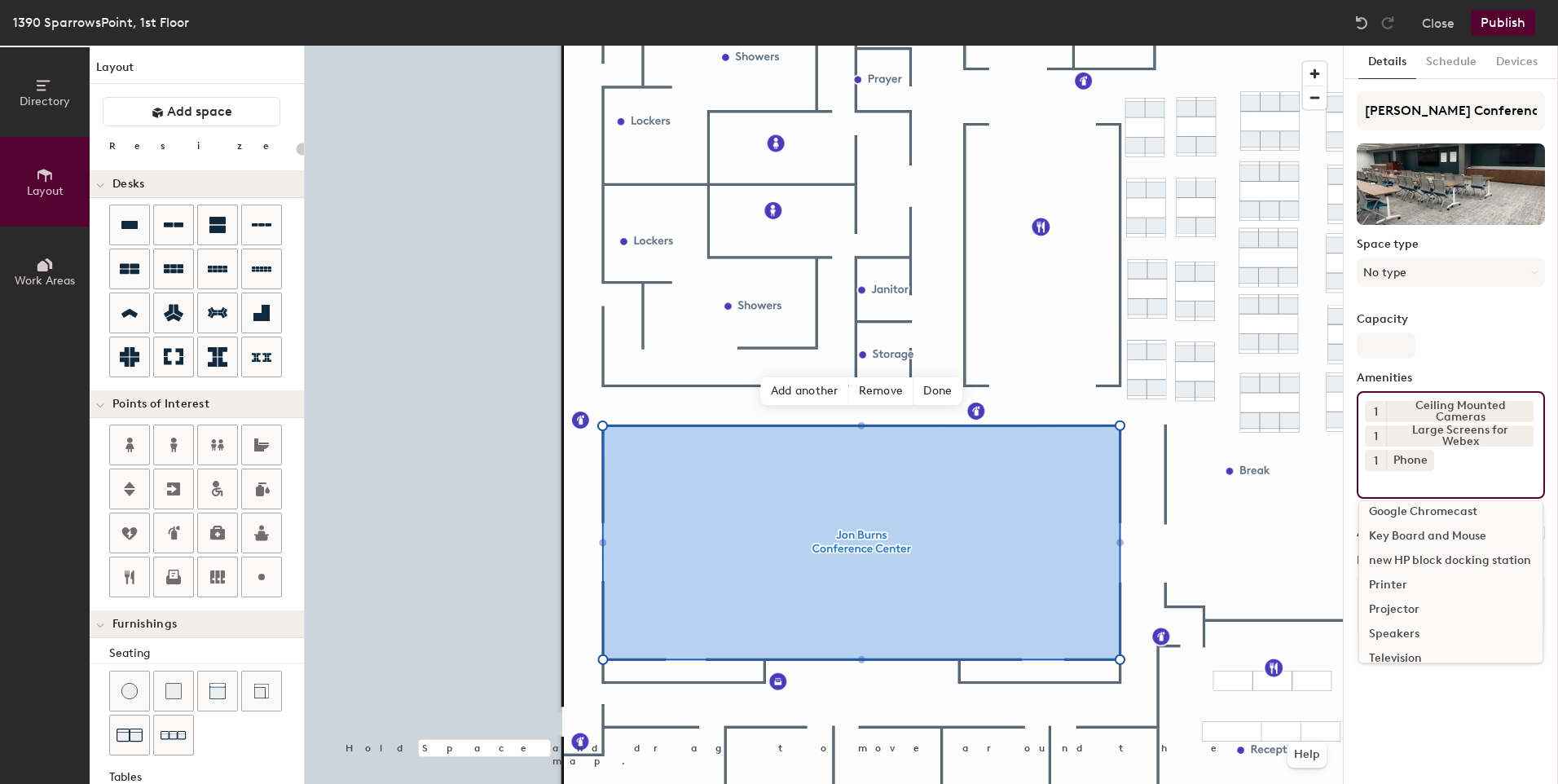
click at [1400, 586] on div "Printer" at bounding box center [1451, 585] width 184 height 25
click at [1407, 605] on div "Speakers" at bounding box center [1451, 609] width 184 height 25
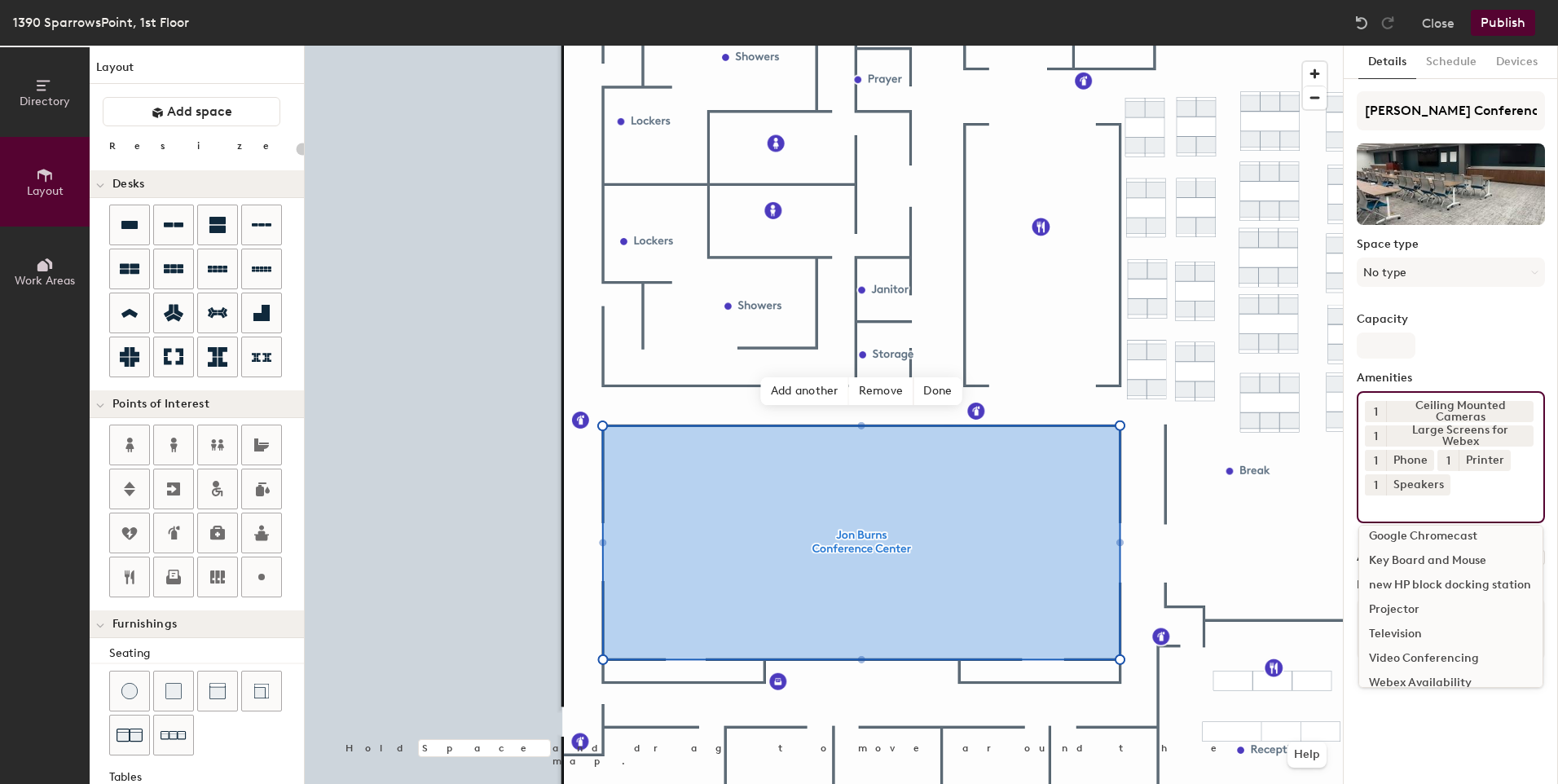
click at [1475, 655] on div "Video Conferencing" at bounding box center [1451, 658] width 184 height 25
click at [1462, 664] on div "Webex Availability" at bounding box center [1451, 668] width 184 height 25
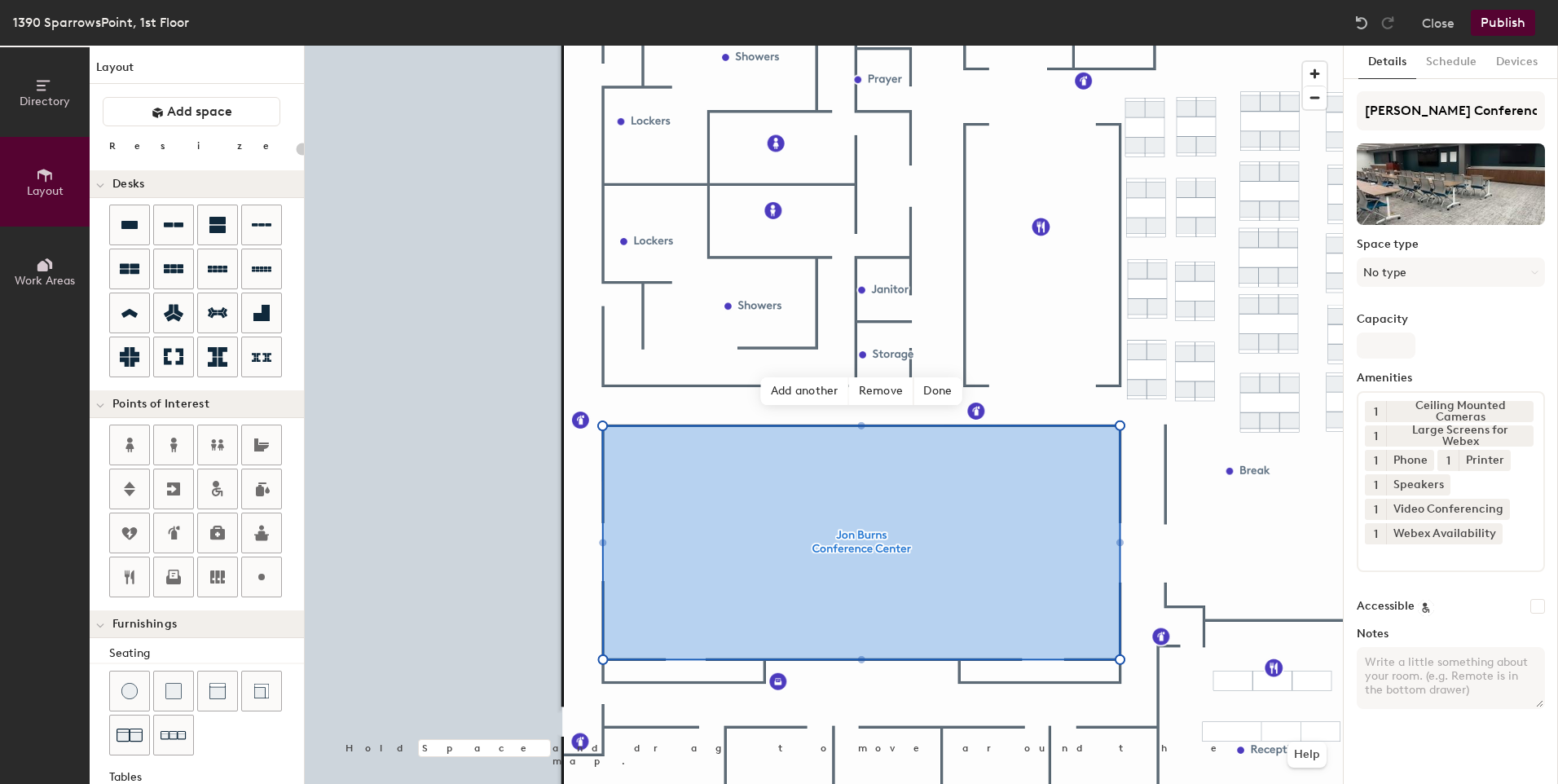
click at [1500, 366] on div "Jon Burns Conference Center Space type No type Capacity Amenities 1 Ceiling Mou…" at bounding box center [1451, 406] width 188 height 631
click at [1515, 18] on button "Publish" at bounding box center [1503, 22] width 65 height 26
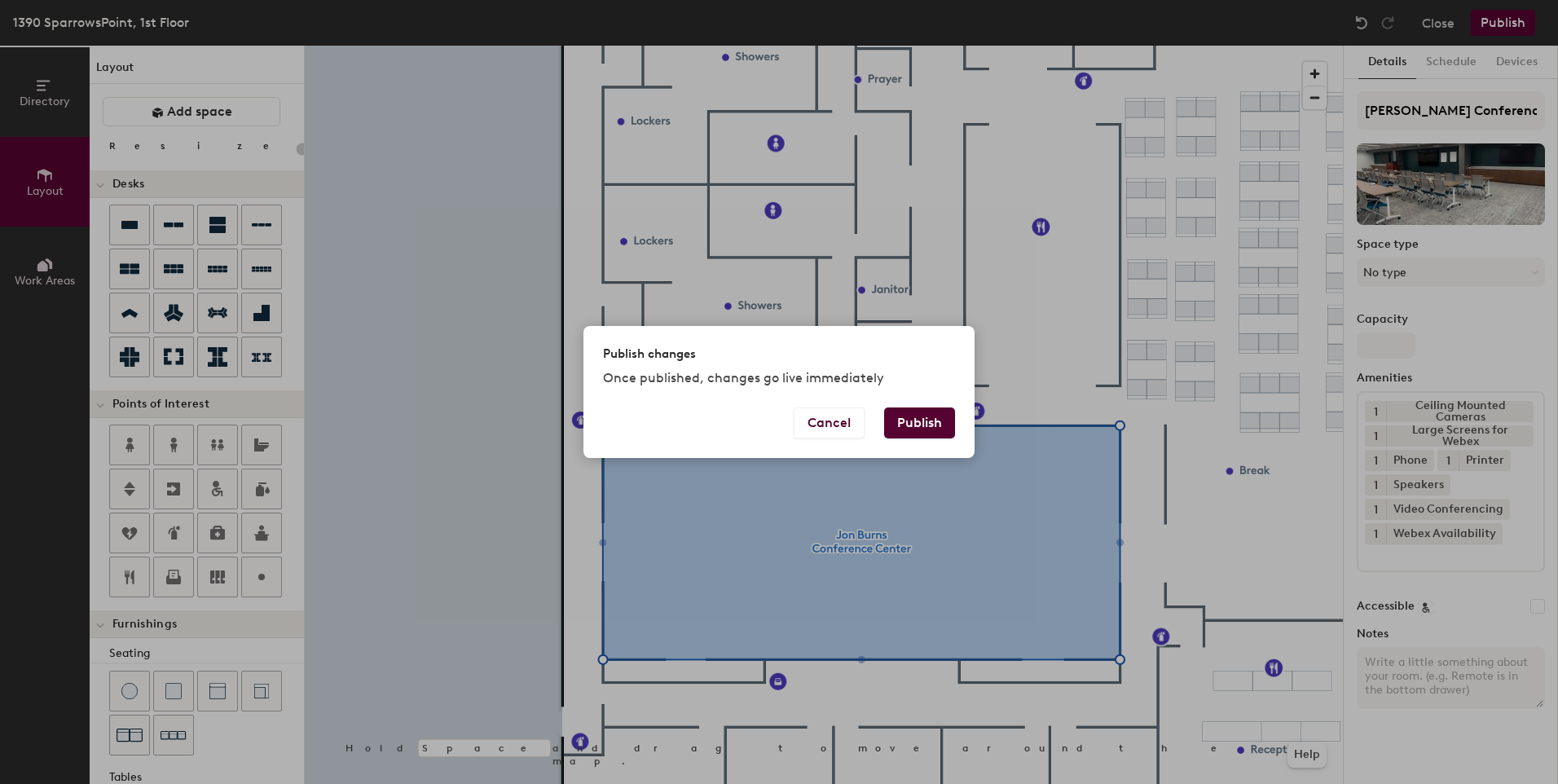
click at [934, 418] on button "Publish" at bounding box center [920, 422] width 71 height 31
type input "20"
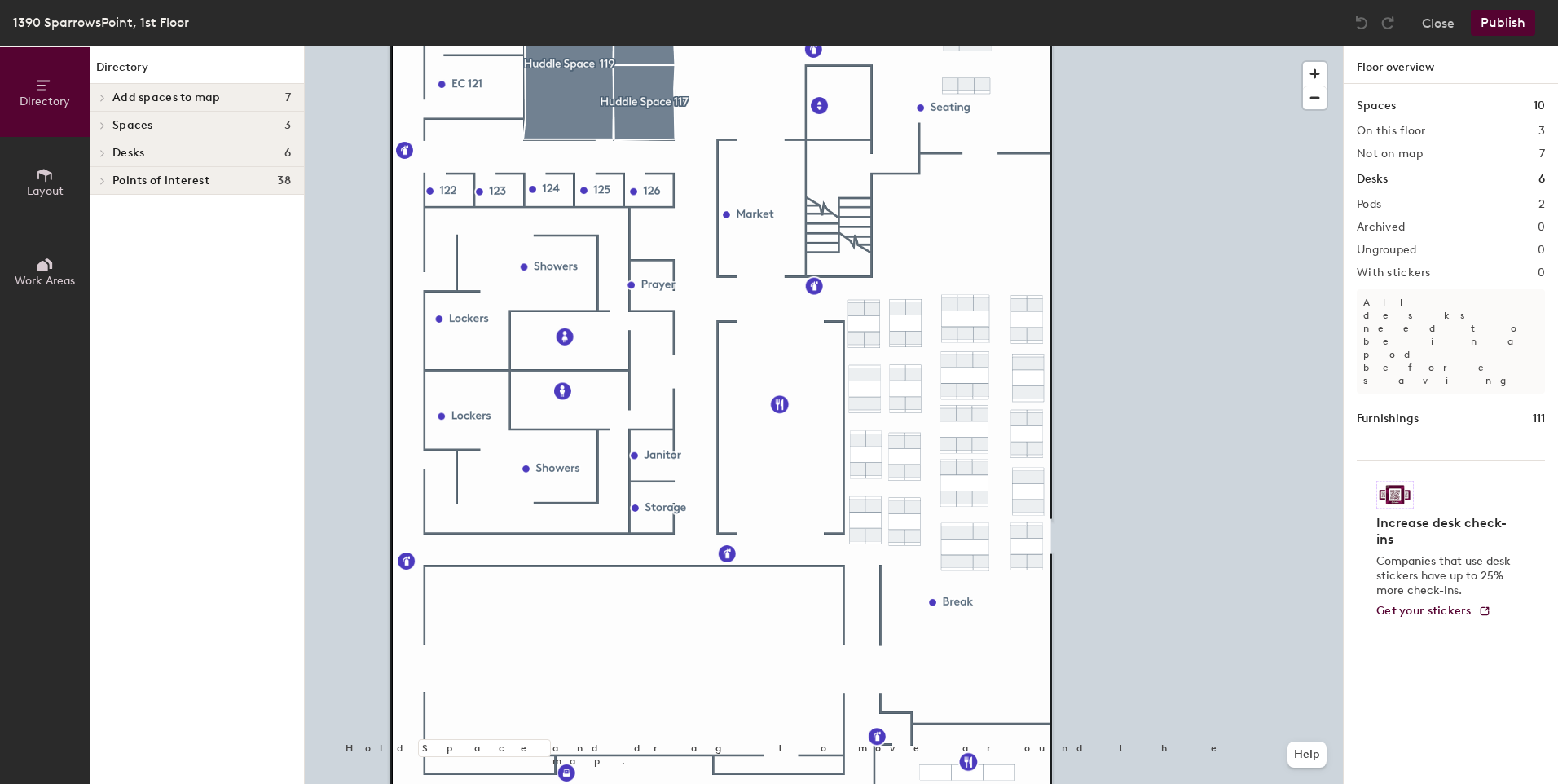
click at [1506, 19] on button "Publish" at bounding box center [1503, 22] width 65 height 26
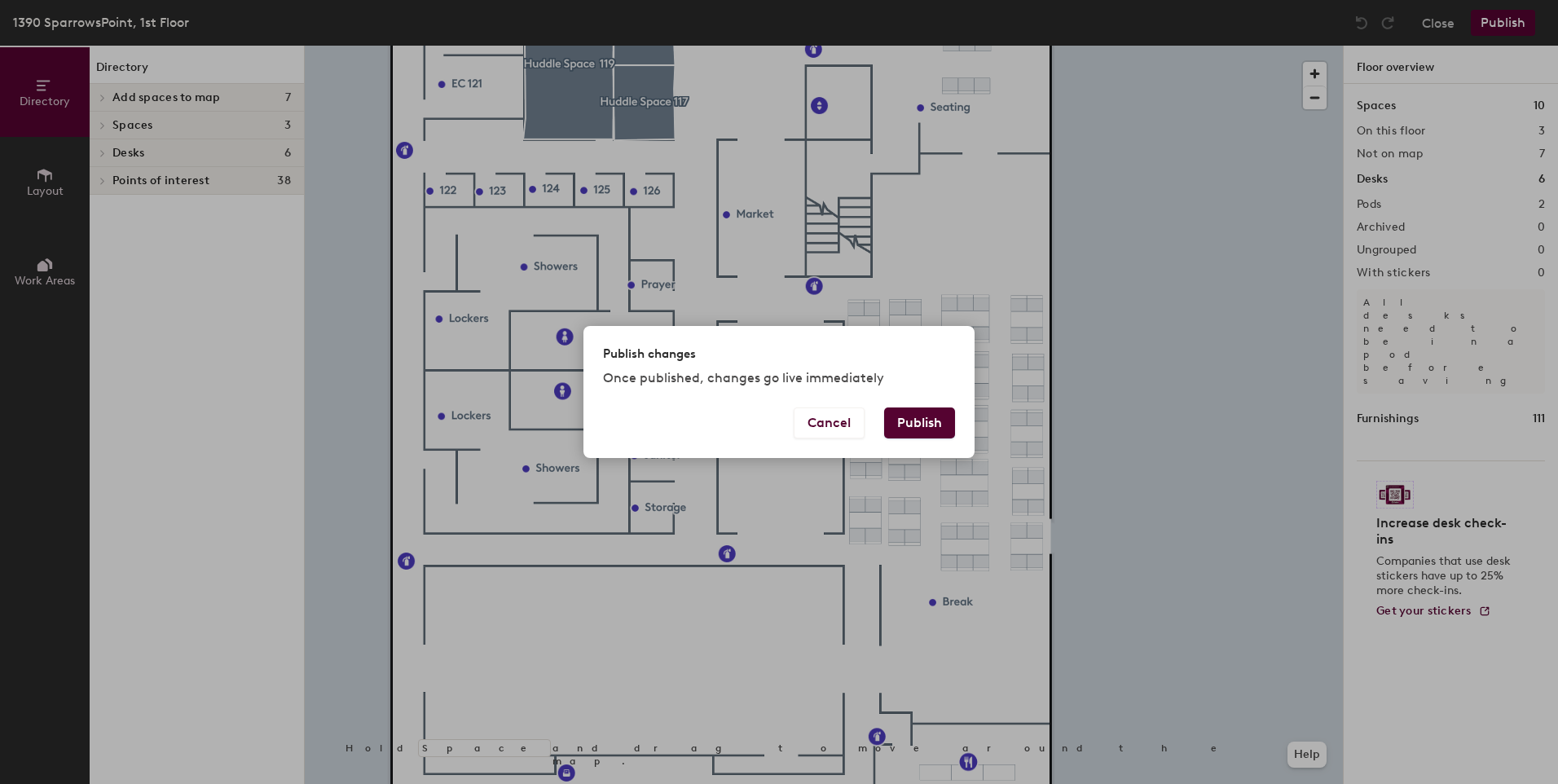
click at [903, 420] on button "Publish" at bounding box center [920, 422] width 71 height 31
